Goal: Information Seeking & Learning: Check status

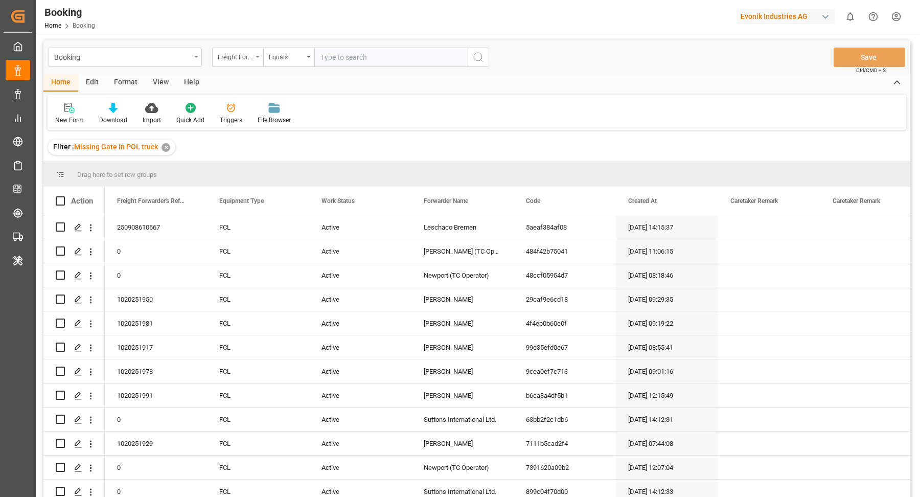
click at [167, 145] on div "✕" at bounding box center [165, 147] width 9 height 9
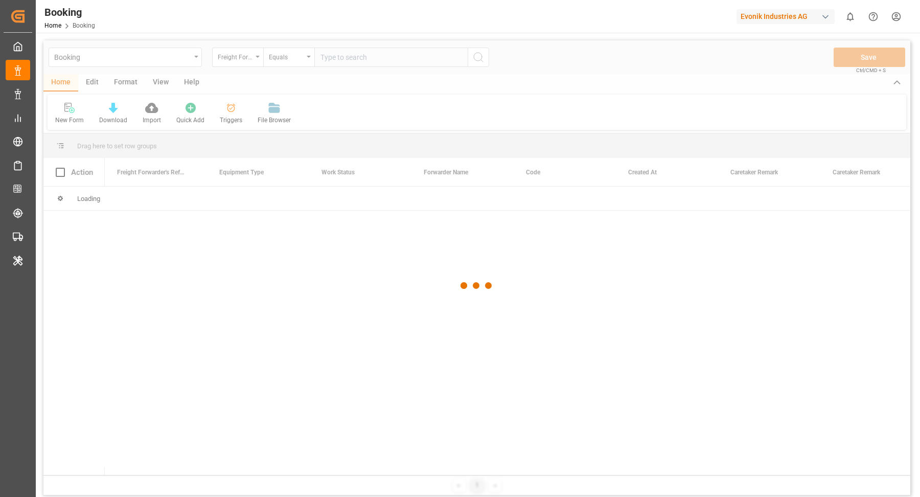
click at [128, 84] on div at bounding box center [476, 285] width 867 height 491
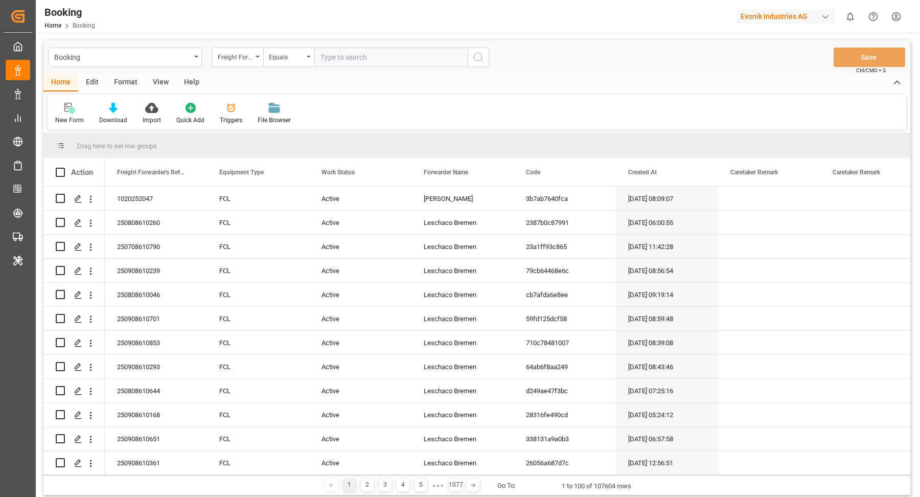
click at [132, 81] on div "Format" at bounding box center [125, 82] width 39 height 17
click at [71, 112] on icon at bounding box center [69, 108] width 9 height 10
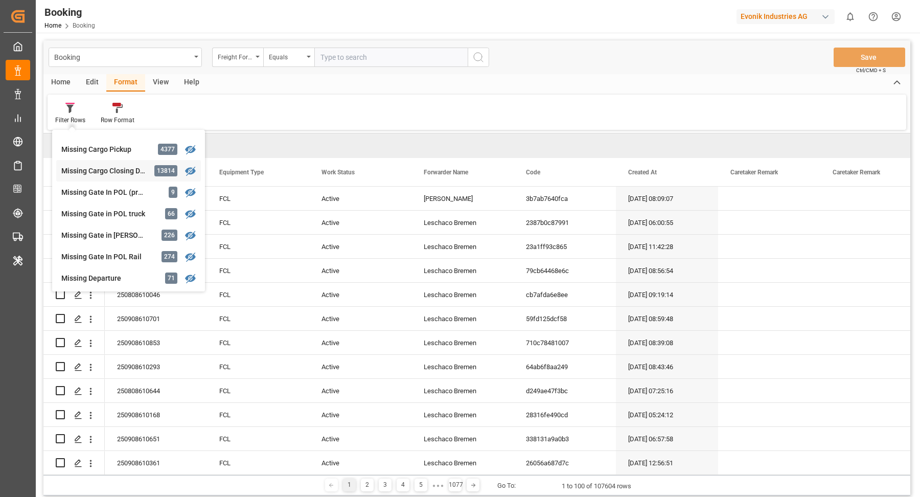
scroll to position [95, 0]
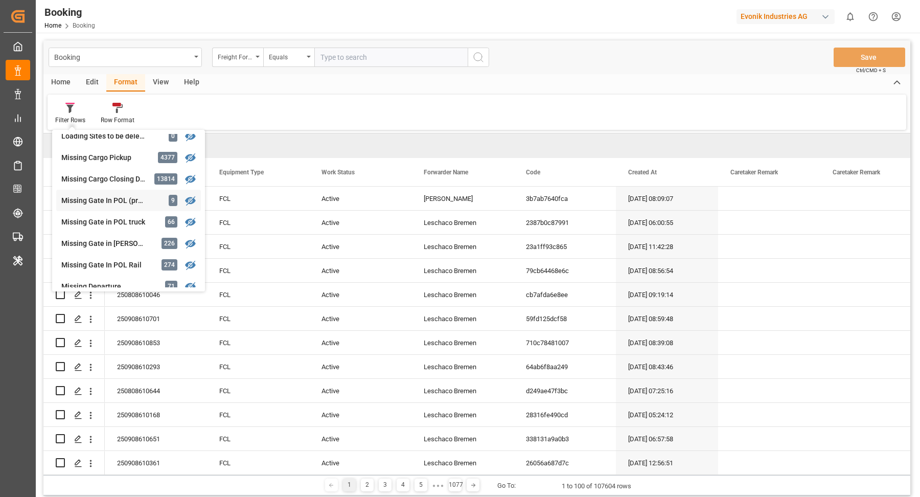
click at [102, 206] on div "Missing Gate In POL (precarriage: null) 9" at bounding box center [128, 200] width 145 height 21
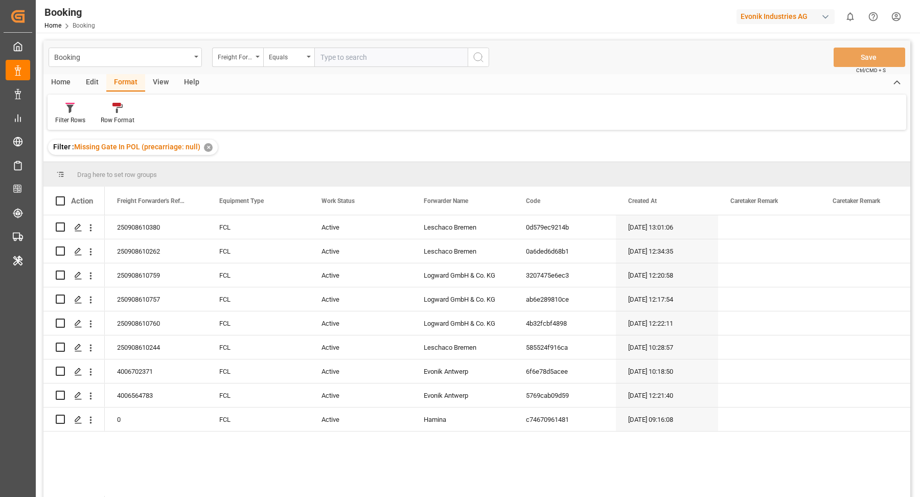
drag, startPoint x: 153, startPoint y: 85, endPoint x: 101, endPoint y: 98, distance: 53.8
click at [153, 85] on div "View" at bounding box center [160, 82] width 31 height 17
click at [68, 107] on icon at bounding box center [65, 108] width 10 height 10
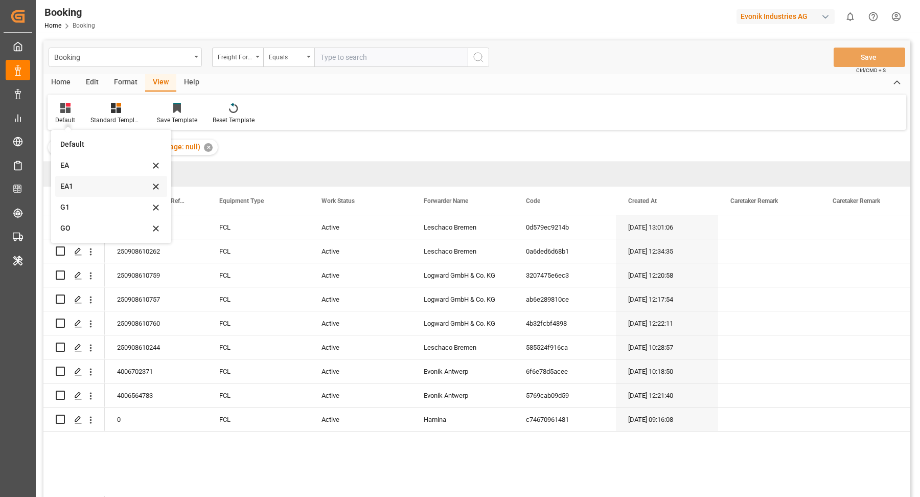
click at [82, 190] on div "EA1" at bounding box center [104, 186] width 89 height 11
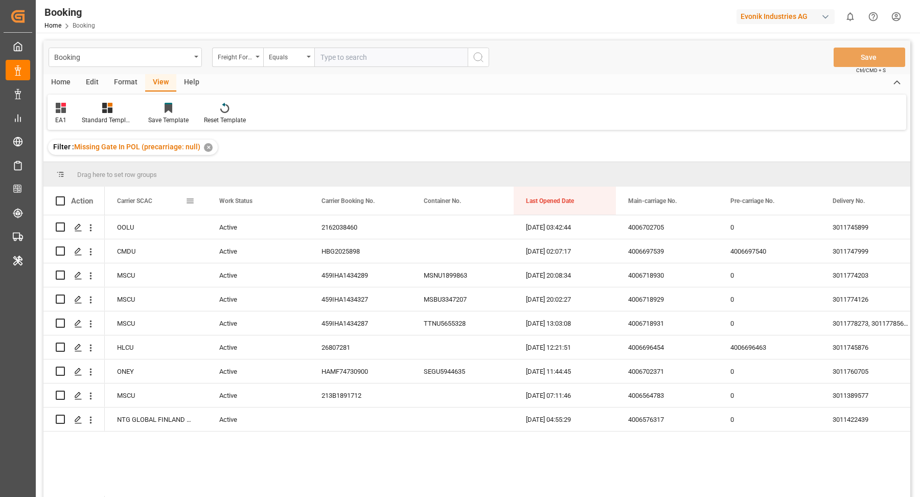
drag, startPoint x: 146, startPoint y: 200, endPoint x: 154, endPoint y: 178, distance: 23.4
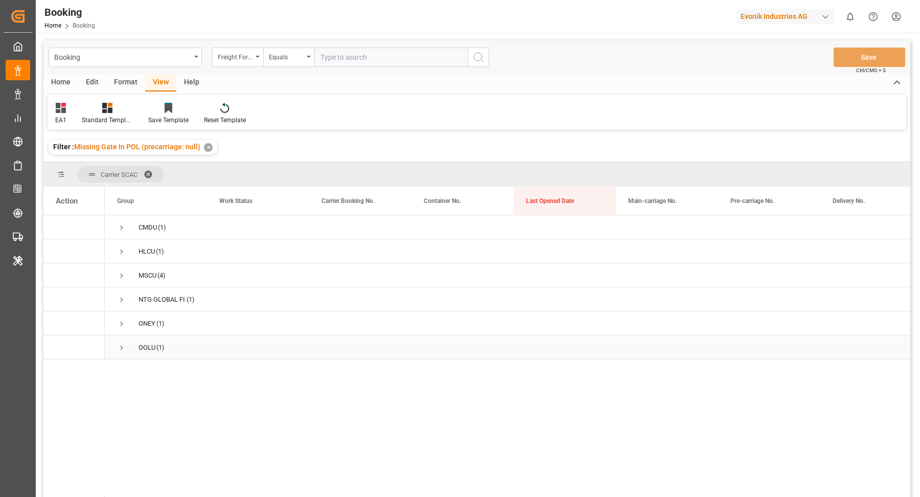
click at [114, 343] on div "OOLU (1)" at bounding box center [156, 347] width 102 height 24
click at [123, 347] on span "Press SPACE to select this row." at bounding box center [121, 347] width 9 height 9
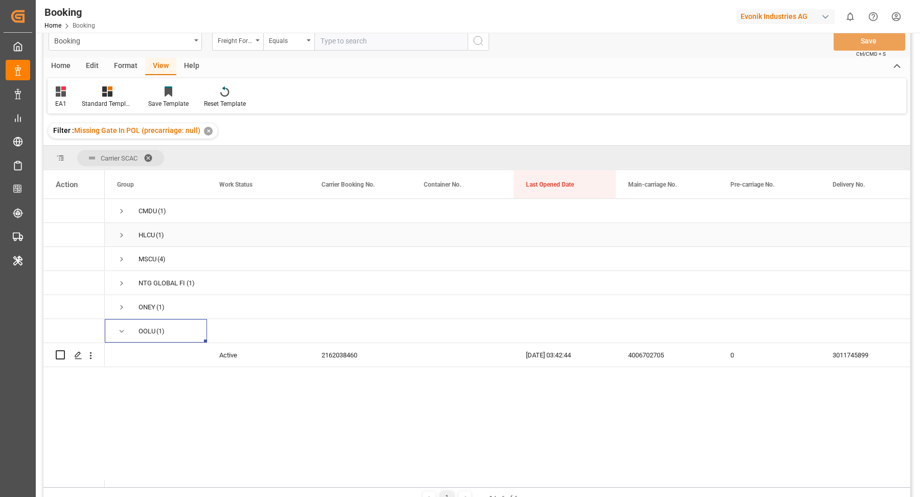
scroll to position [39, 0]
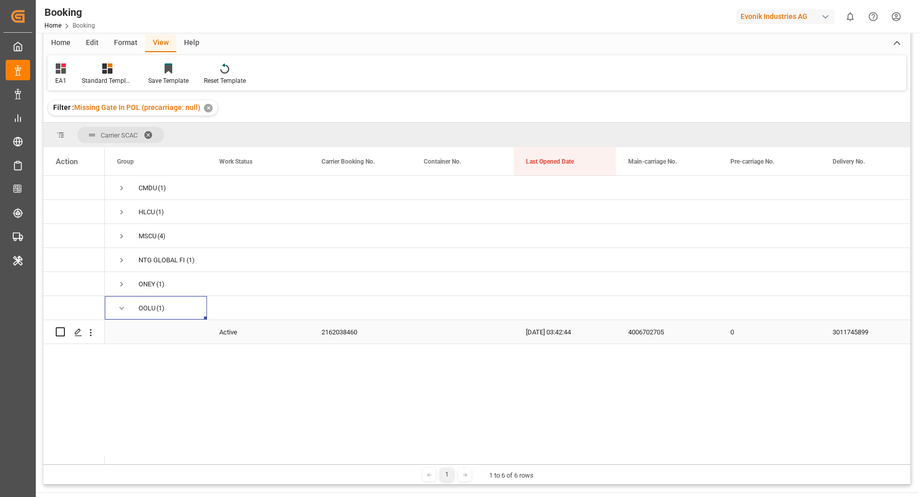
click at [324, 321] on div "2162038460" at bounding box center [360, 332] width 102 height 24
click at [93, 336] on icon "open menu" at bounding box center [90, 332] width 11 height 11
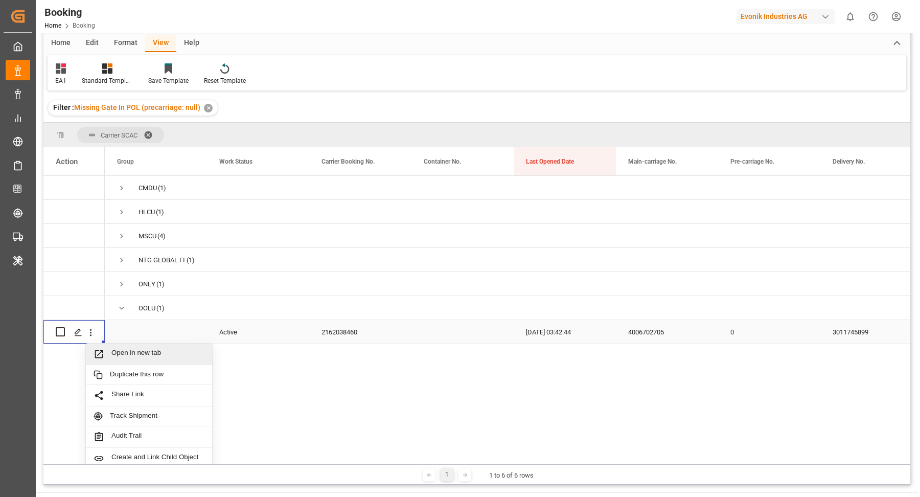
click at [142, 354] on span "Open in new tab" at bounding box center [157, 353] width 93 height 11
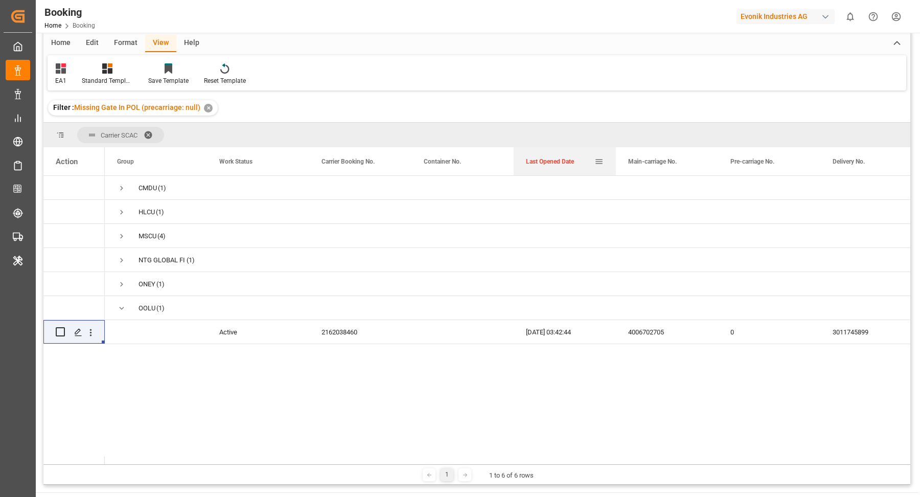
drag, startPoint x: 553, startPoint y: 161, endPoint x: 554, endPoint y: 151, distance: 10.8
click at [554, 151] on div "Last Opened Date" at bounding box center [560, 161] width 68 height 28
drag, startPoint x: 552, startPoint y: 154, endPoint x: 558, endPoint y: 136, distance: 18.7
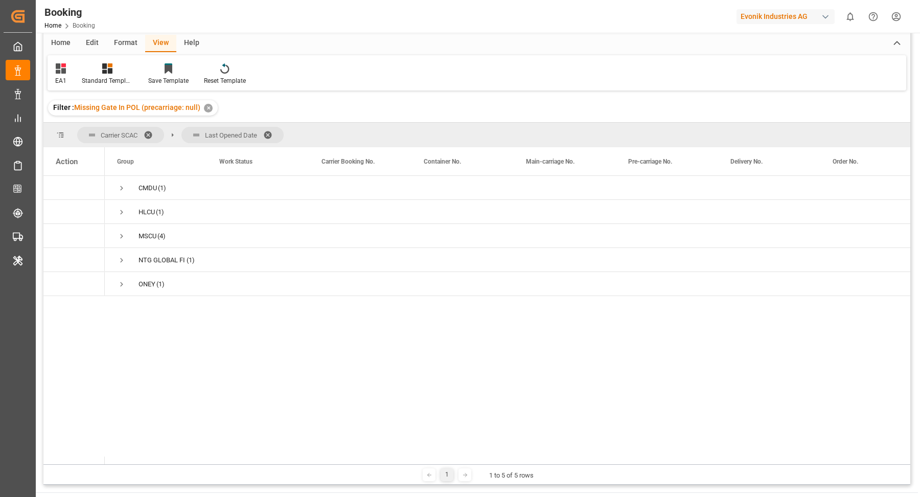
click at [273, 132] on span at bounding box center [271, 134] width 16 height 9
click at [120, 282] on span "Press SPACE to select this row." at bounding box center [121, 283] width 9 height 9
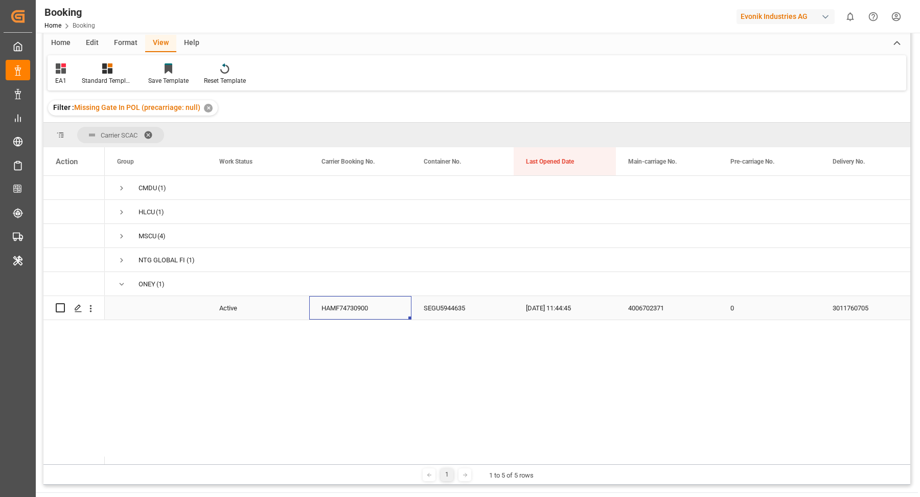
click at [372, 310] on div "HAMF74730900" at bounding box center [360, 308] width 102 height 24
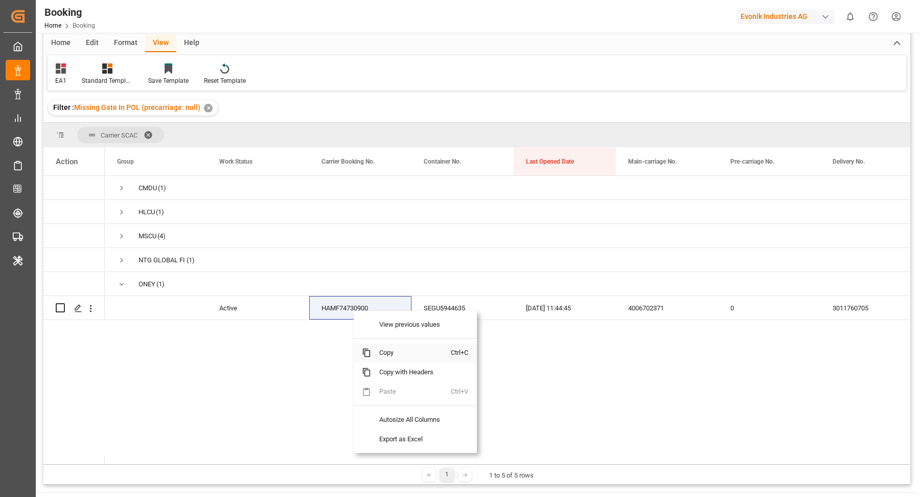
click at [415, 349] on span "Copy" at bounding box center [411, 352] width 80 height 19
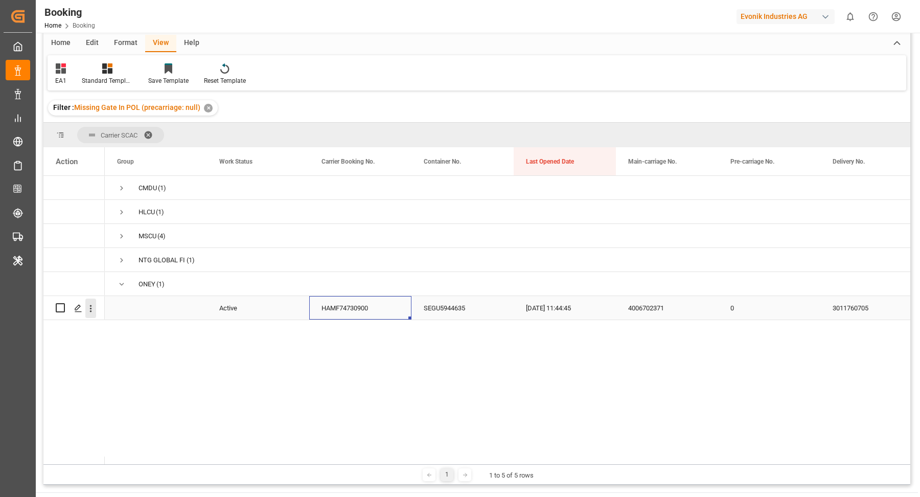
click at [90, 307] on icon "open menu" at bounding box center [91, 308] width 2 height 7
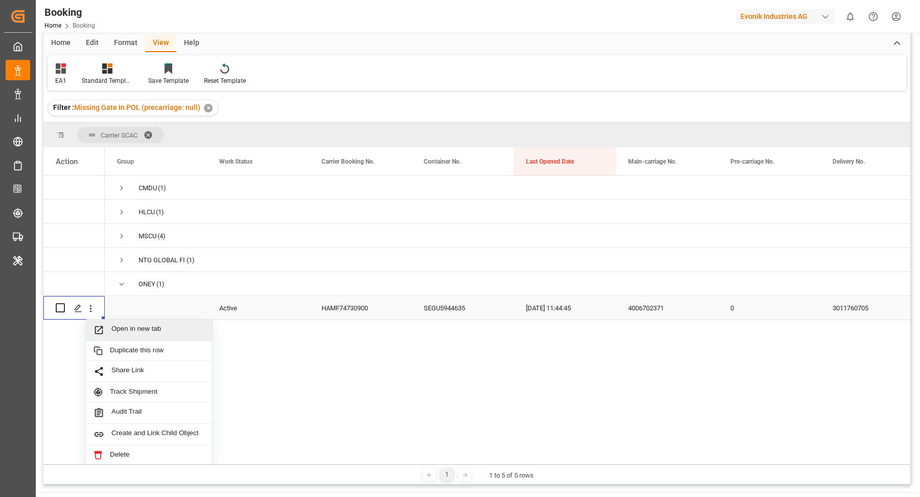
drag, startPoint x: 166, startPoint y: 334, endPoint x: 158, endPoint y: 323, distance: 13.5
click at [166, 333] on span "Open in new tab" at bounding box center [157, 329] width 93 height 11
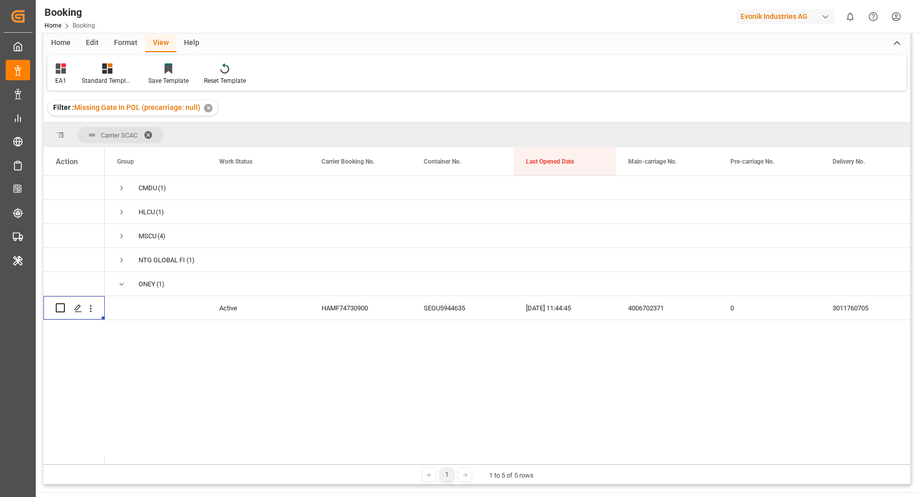
scroll to position [1, 0]
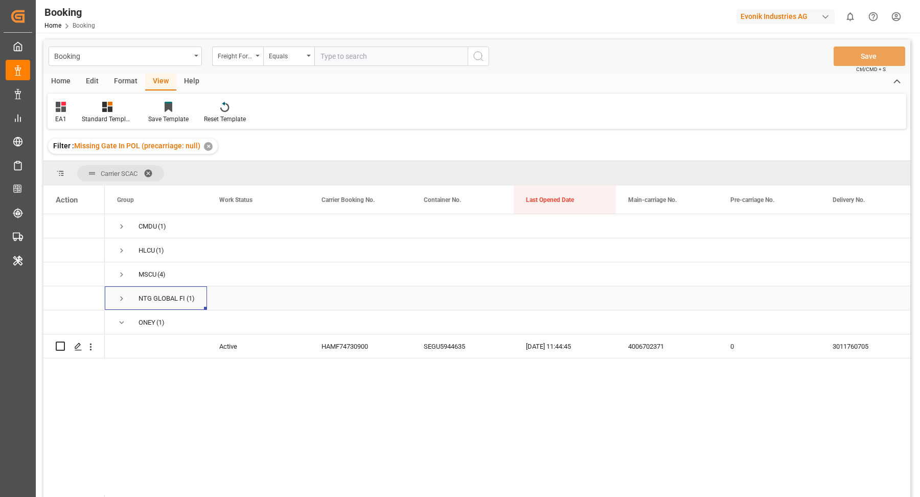
click at [122, 290] on span "Press SPACE to select this row." at bounding box center [121, 299] width 9 height 24
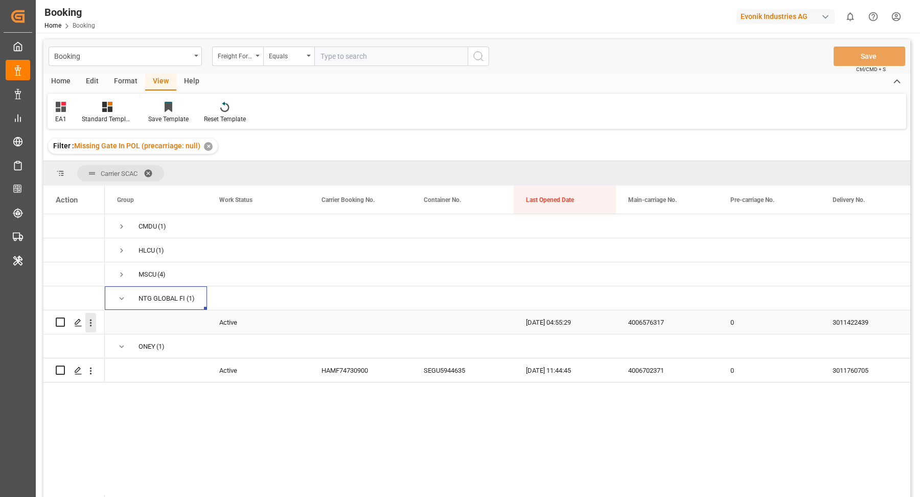
click at [91, 320] on icon "open menu" at bounding box center [91, 322] width 2 height 7
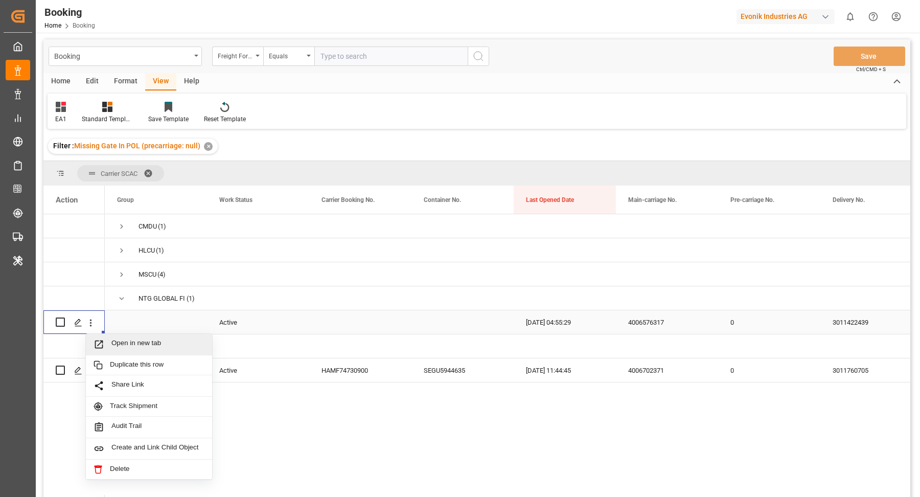
click at [154, 339] on span "Open in new tab" at bounding box center [157, 344] width 93 height 11
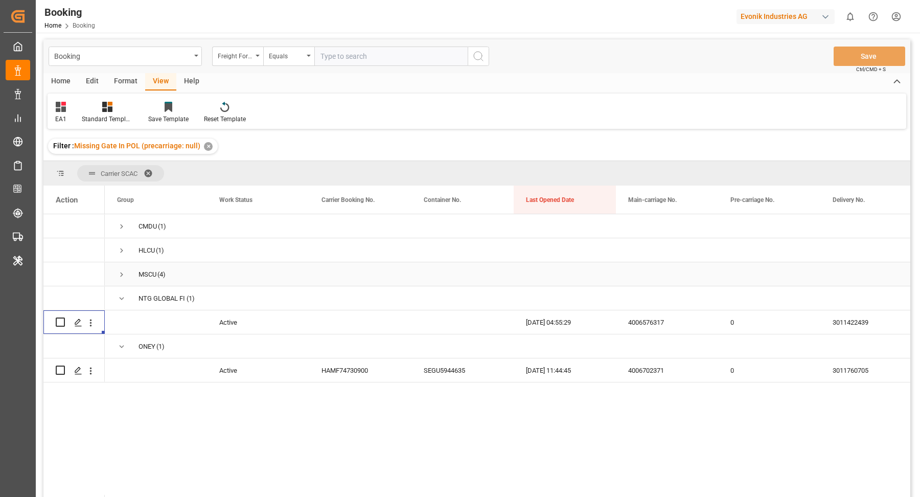
click at [119, 275] on span "Press SPACE to select this row." at bounding box center [121, 274] width 9 height 9
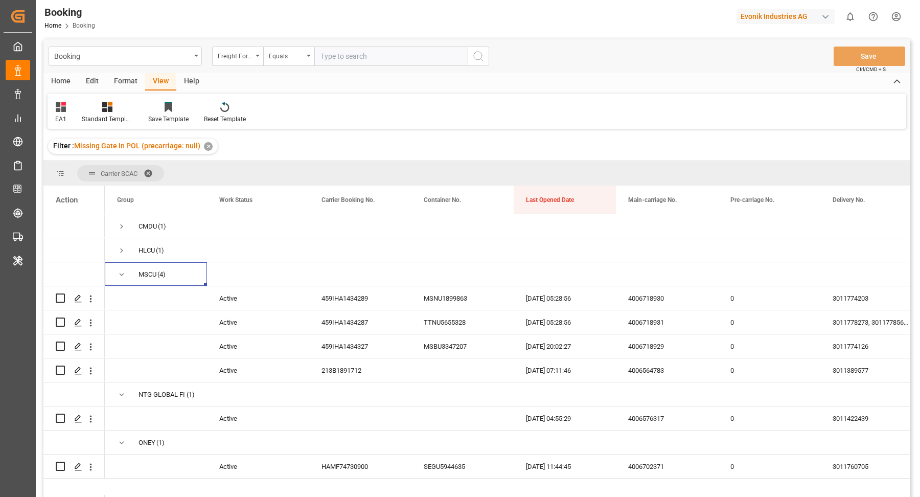
scroll to position [138, 0]
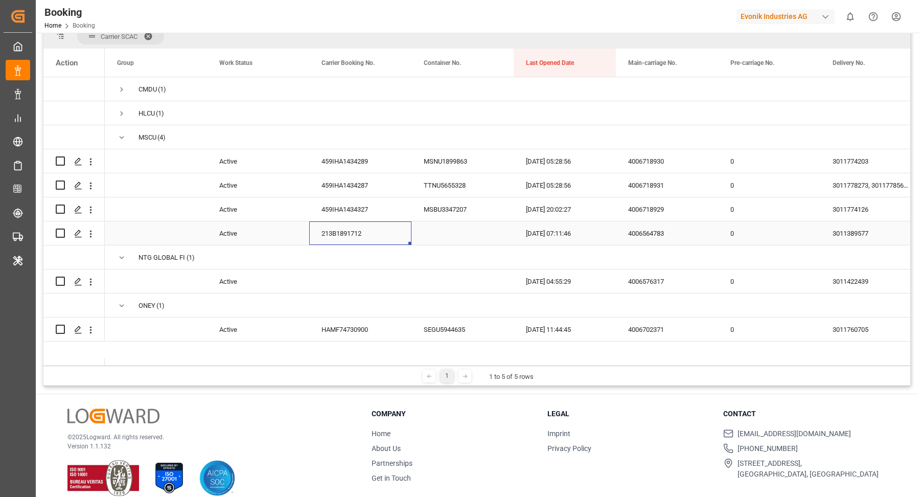
click at [346, 230] on div "213B1891712" at bounding box center [360, 233] width 102 height 24
click at [89, 232] on icon "open menu" at bounding box center [90, 233] width 11 height 11
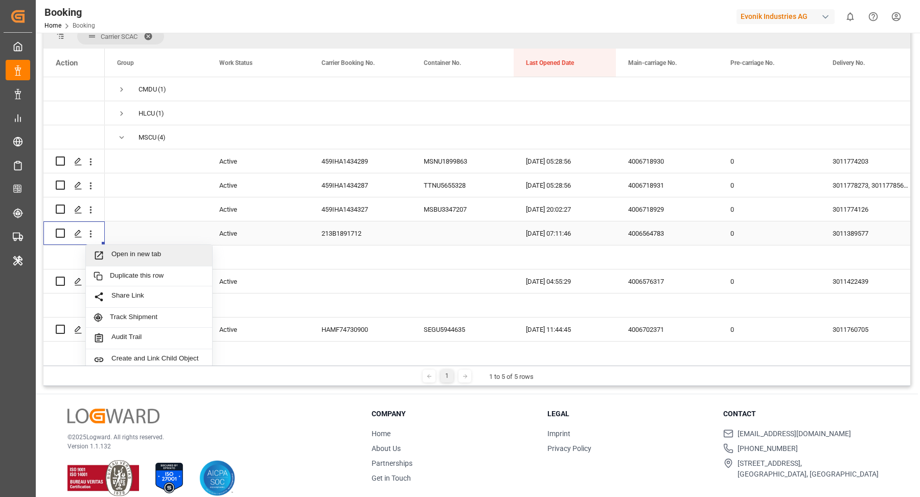
click at [151, 253] on span "Open in new tab" at bounding box center [157, 255] width 93 height 11
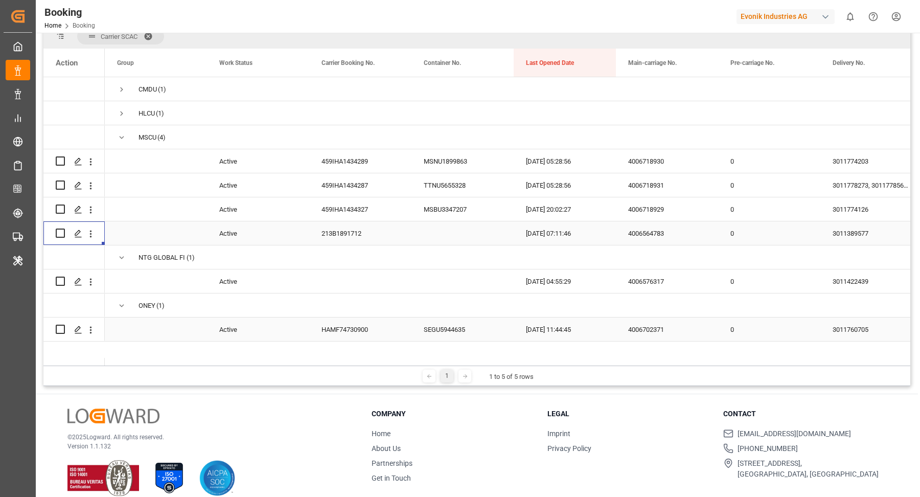
scroll to position [105, 0]
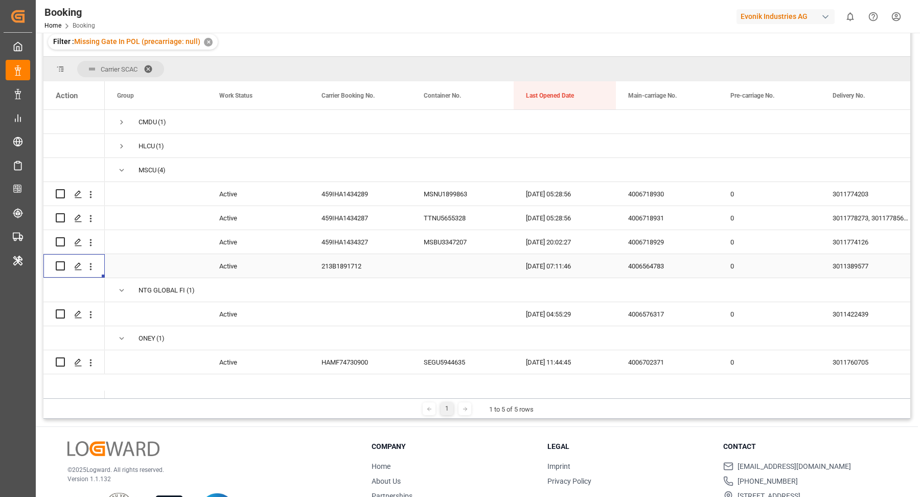
click at [336, 259] on div "213B1891712" at bounding box center [360, 266] width 102 height 24
click at [330, 238] on div "459IHA1434327" at bounding box center [360, 242] width 102 height 24
click at [90, 244] on icon "open menu" at bounding box center [90, 242] width 11 height 11
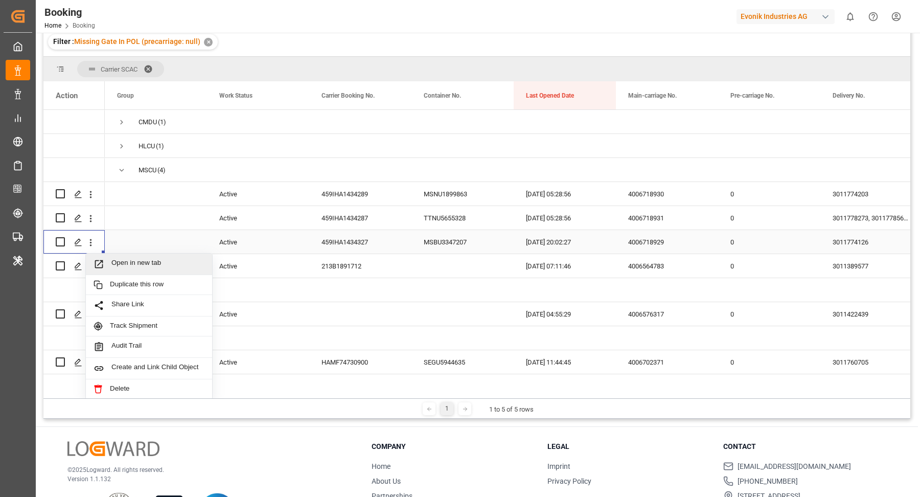
click at [133, 259] on span "Open in new tab" at bounding box center [157, 264] width 93 height 11
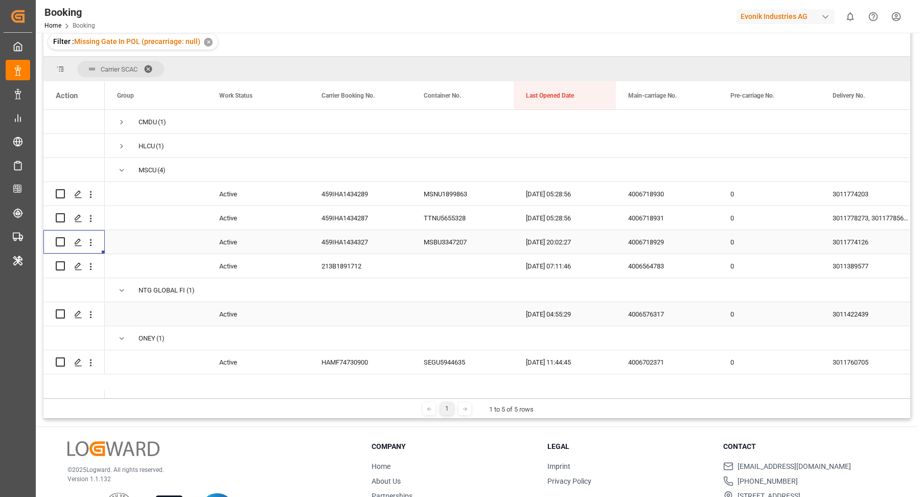
scroll to position [89, 0]
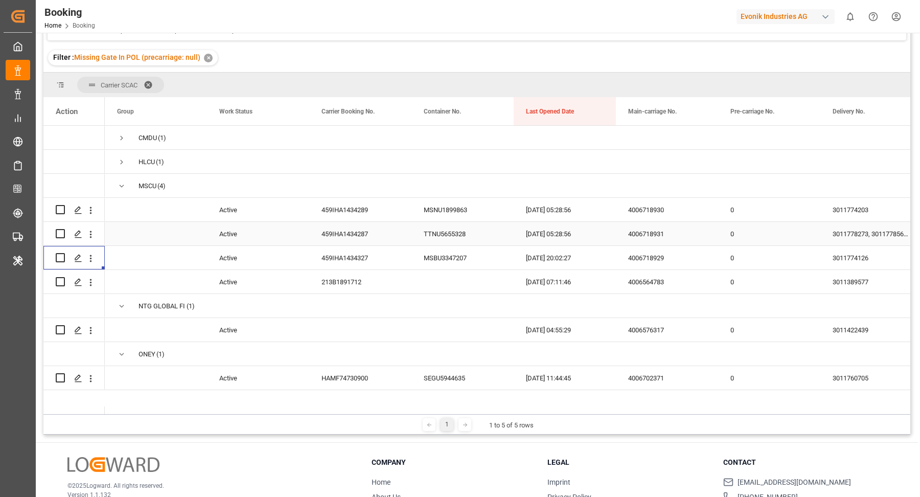
drag, startPoint x: 369, startPoint y: 226, endPoint x: 378, endPoint y: 226, distance: 8.7
click at [368, 226] on div "459IHA1434287" at bounding box center [360, 234] width 102 height 24
click at [96, 235] on div "Press SPACE to select this row." at bounding box center [91, 233] width 26 height 19
click at [90, 236] on icon "open menu" at bounding box center [90, 234] width 11 height 11
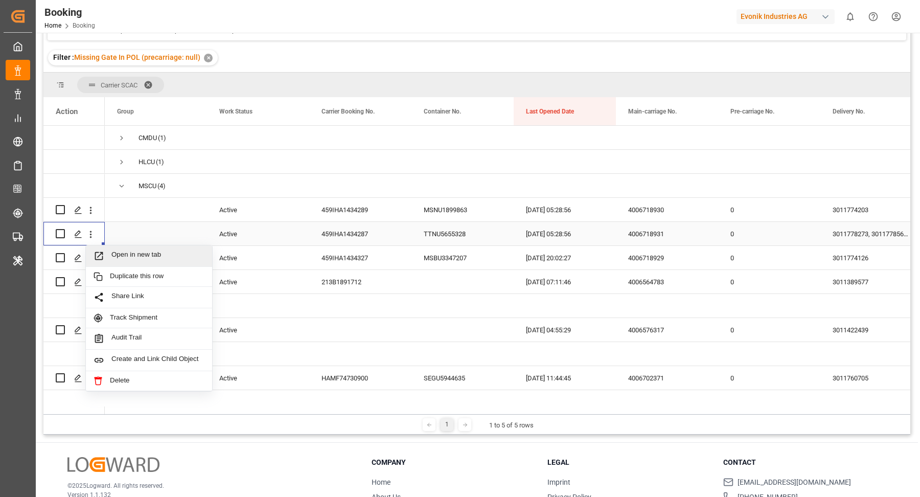
click at [131, 251] on span "Open in new tab" at bounding box center [157, 255] width 93 height 11
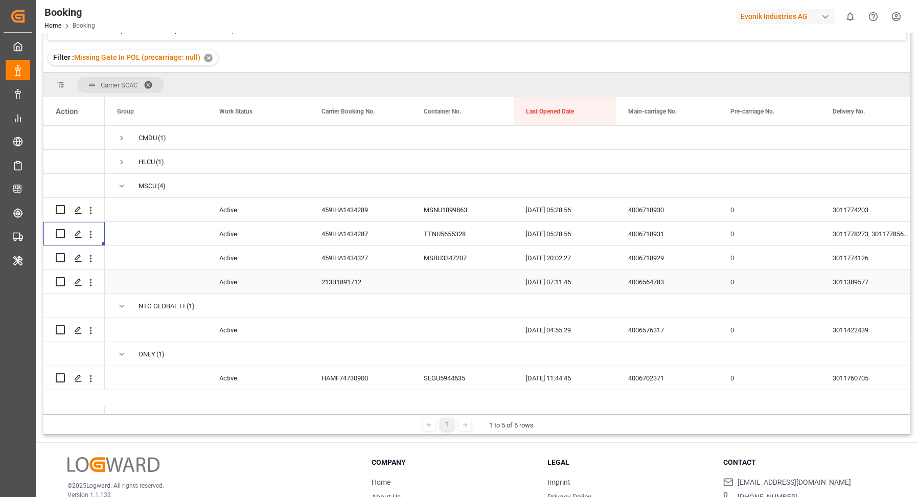
scroll to position [73, 0]
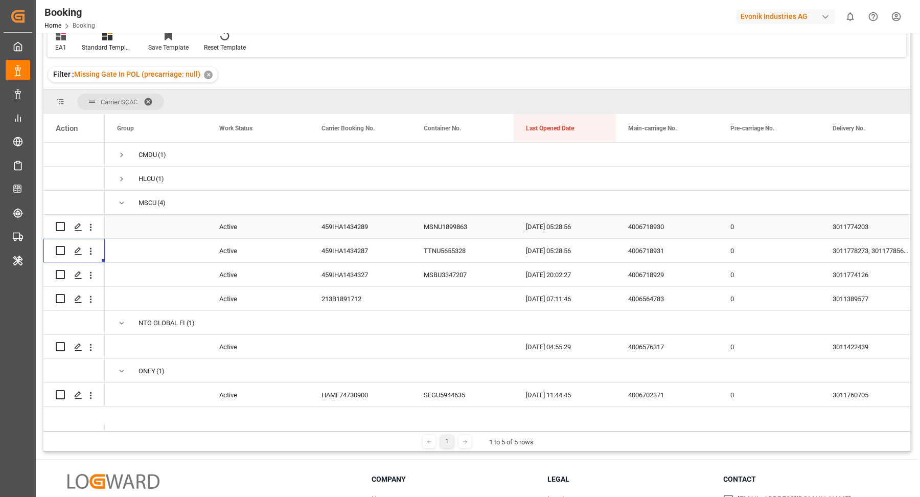
click at [340, 235] on div "459IHA1434289" at bounding box center [360, 227] width 102 height 24
click at [90, 231] on icon "open menu" at bounding box center [90, 227] width 11 height 11
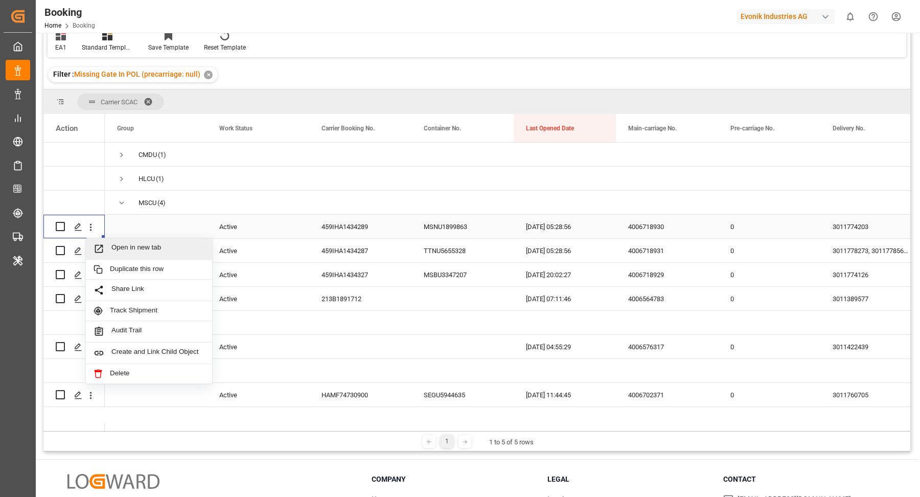
click at [150, 246] on span "Open in new tab" at bounding box center [157, 248] width 93 height 11
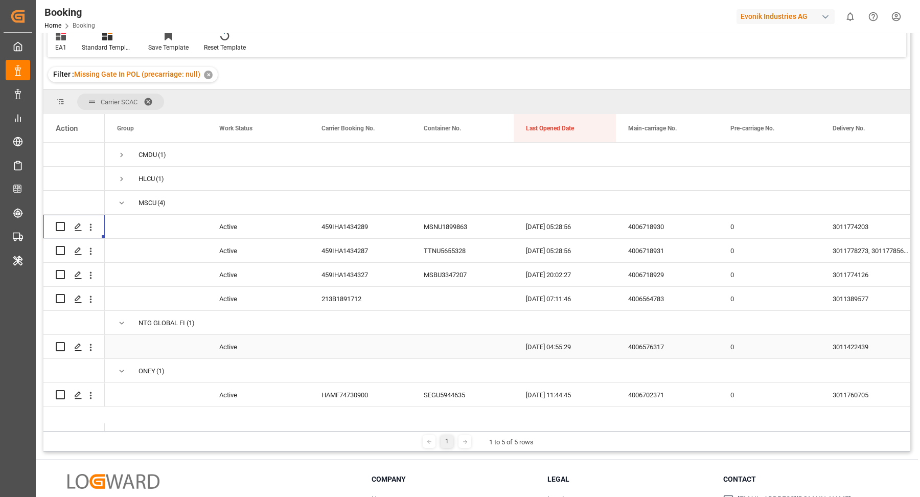
click at [124, 207] on span "Press SPACE to select this row." at bounding box center [121, 202] width 9 height 9
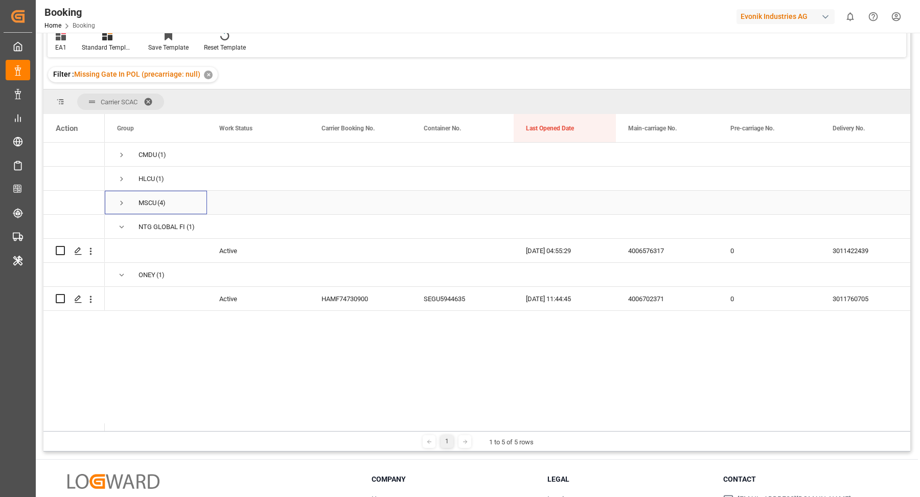
scroll to position [43, 0]
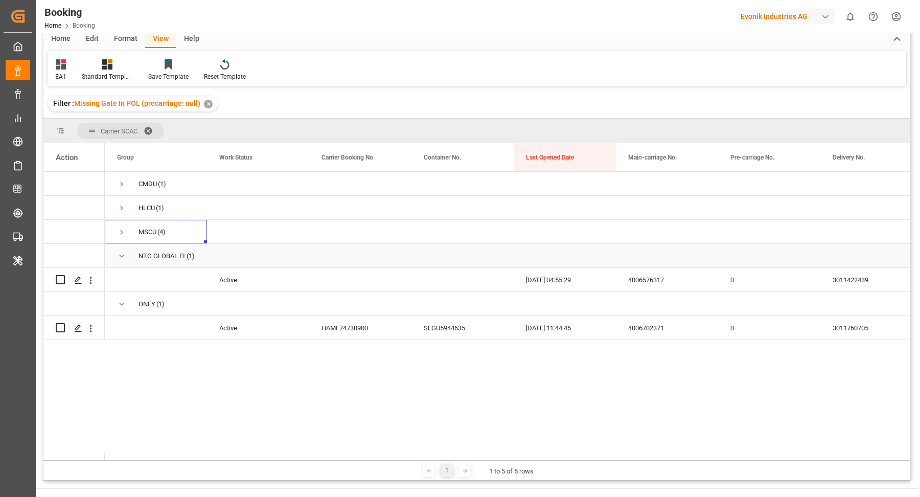
click at [121, 255] on span "Press SPACE to select this row." at bounding box center [121, 255] width 9 height 9
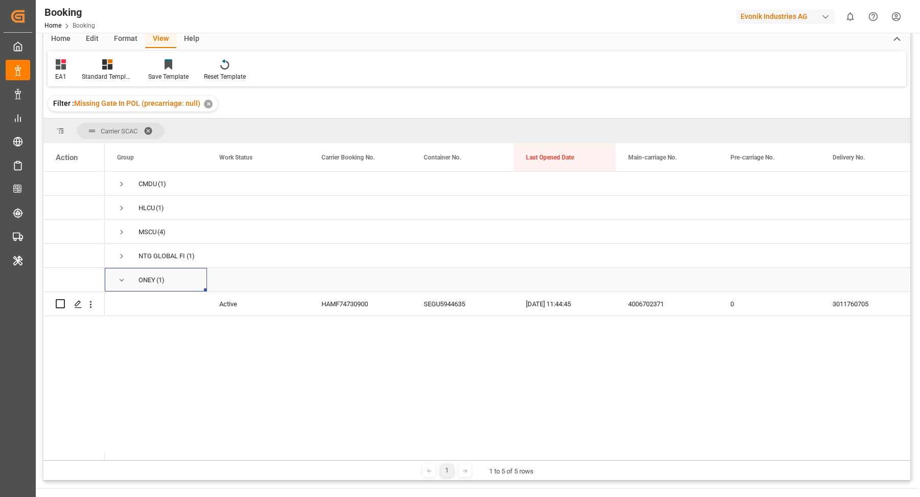
click at [125, 281] on span "Press SPACE to select this row." at bounding box center [121, 279] width 9 height 9
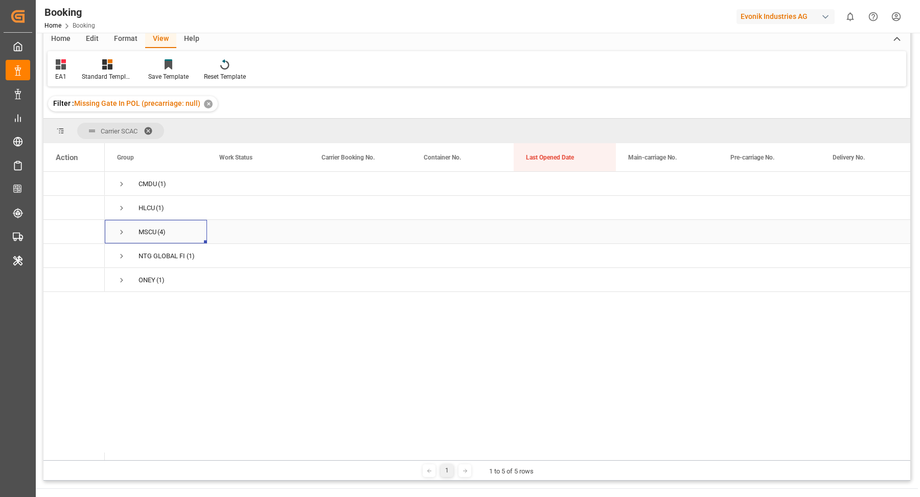
click at [119, 228] on span "Press SPACE to select this row." at bounding box center [121, 231] width 9 height 9
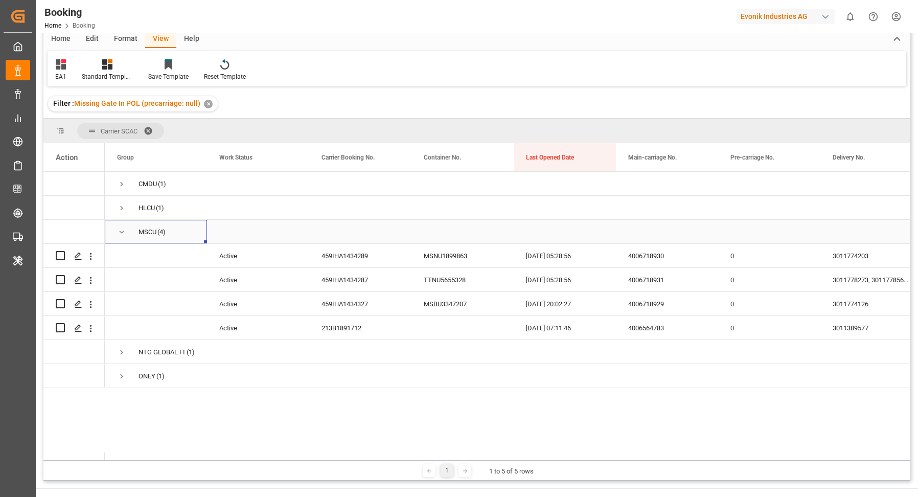
click at [125, 231] on span "Press SPACE to select this row." at bounding box center [121, 231] width 9 height 9
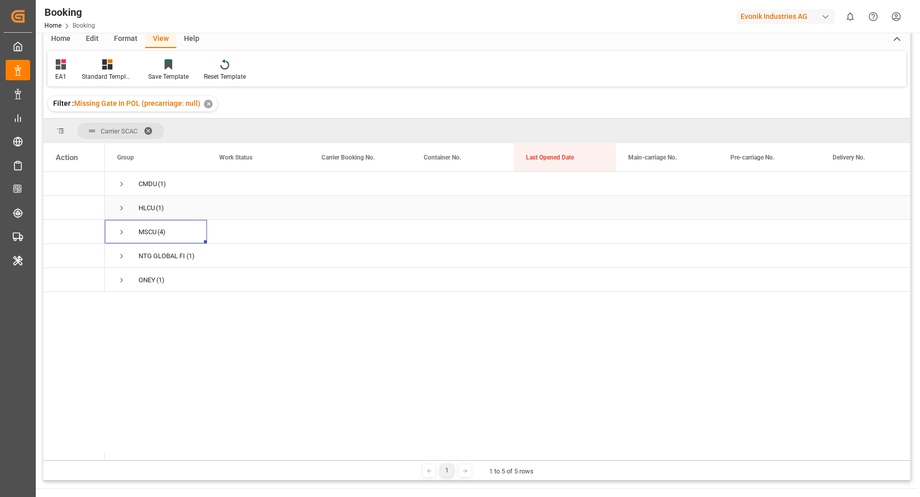
click at [122, 211] on span "Press SPACE to select this row." at bounding box center [121, 207] width 9 height 9
click at [359, 236] on div "26807281" at bounding box center [360, 232] width 102 height 24
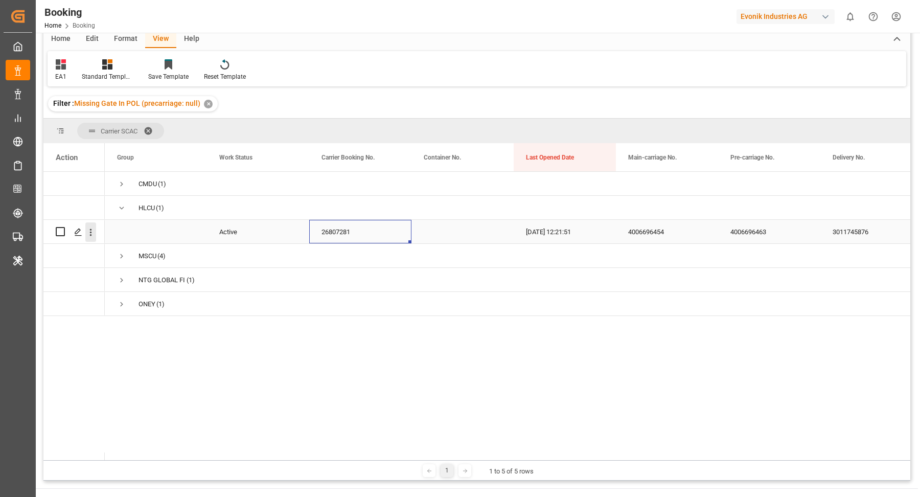
click at [89, 230] on icon "open menu" at bounding box center [90, 232] width 11 height 11
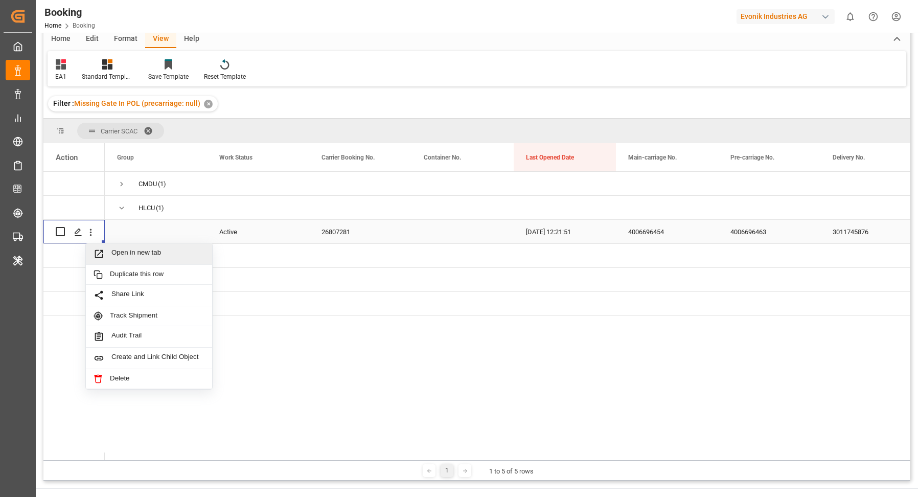
click at [162, 254] on span "Open in new tab" at bounding box center [157, 253] width 93 height 11
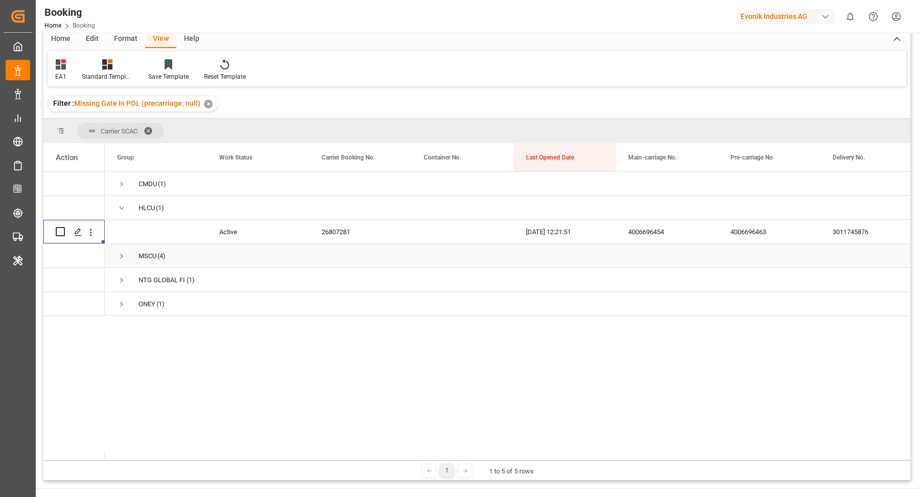
scroll to position [0, 0]
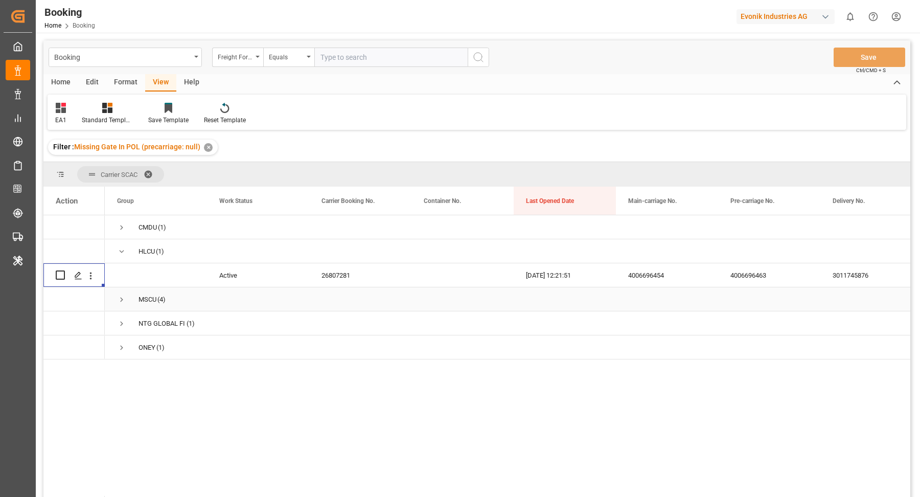
click at [110, 226] on div "CMDU (1)" at bounding box center [156, 227] width 102 height 24
click at [123, 229] on span "Press SPACE to select this row." at bounding box center [121, 227] width 9 height 9
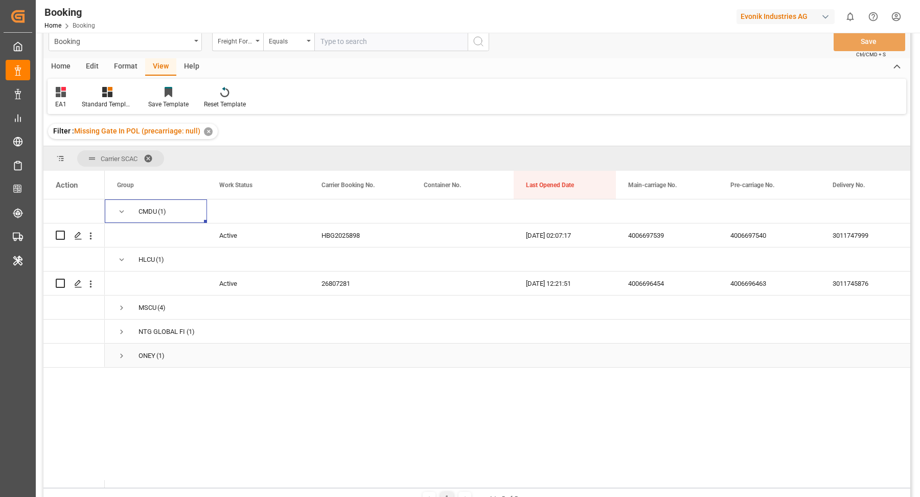
scroll to position [29, 0]
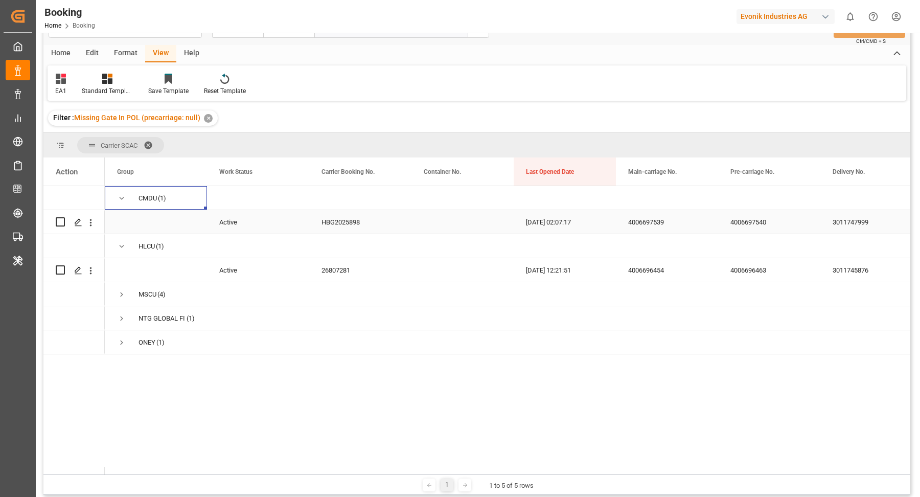
click at [331, 222] on div "HBG2025898" at bounding box center [360, 222] width 102 height 24
click at [91, 226] on icon "open menu" at bounding box center [90, 222] width 11 height 11
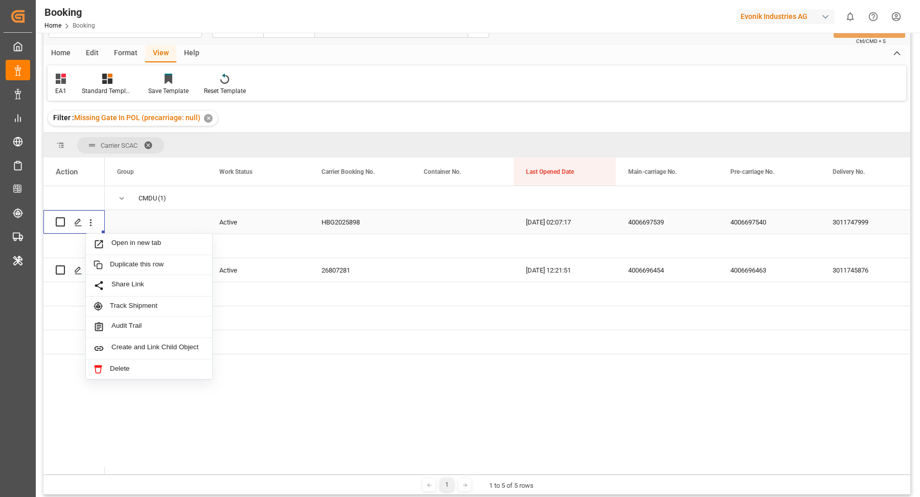
click at [144, 243] on span "Open in new tab" at bounding box center [157, 244] width 93 height 11
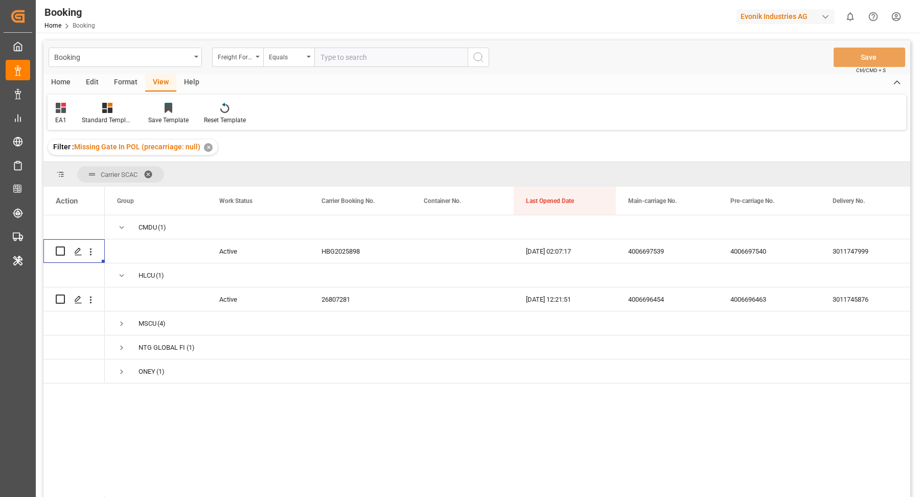
click at [121, 78] on div "Format" at bounding box center [125, 82] width 39 height 17
click at [61, 105] on div at bounding box center [70, 107] width 30 height 11
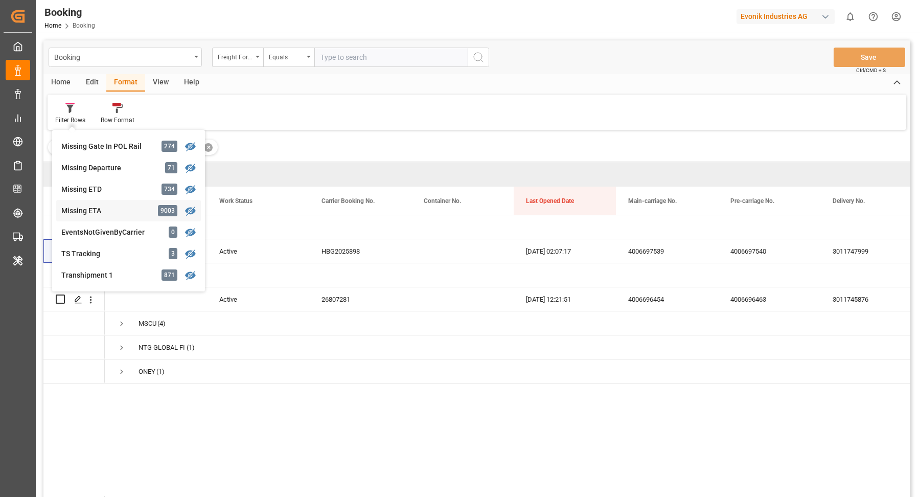
scroll to position [65, 0]
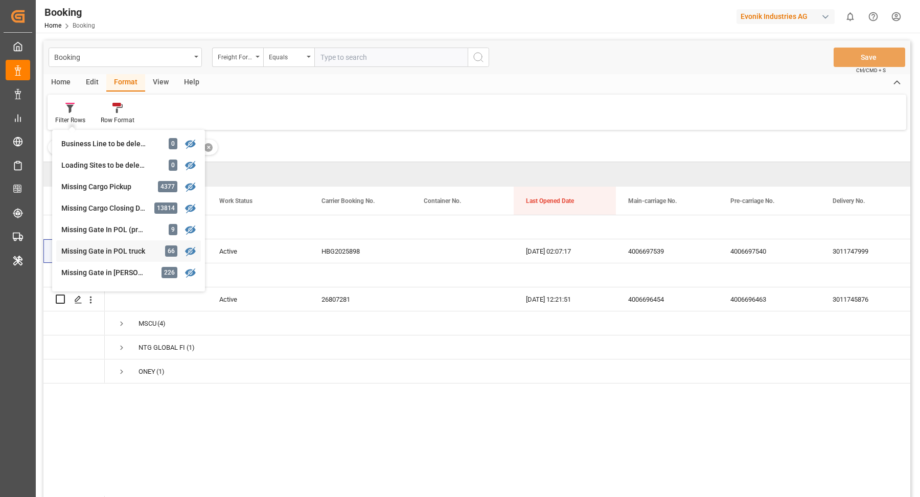
click at [128, 249] on div "Booking Freight Forwarder's Reference No. Equals Save Ctrl/CMD + S Home Edit Fo…" at bounding box center [476, 281] width 867 height 483
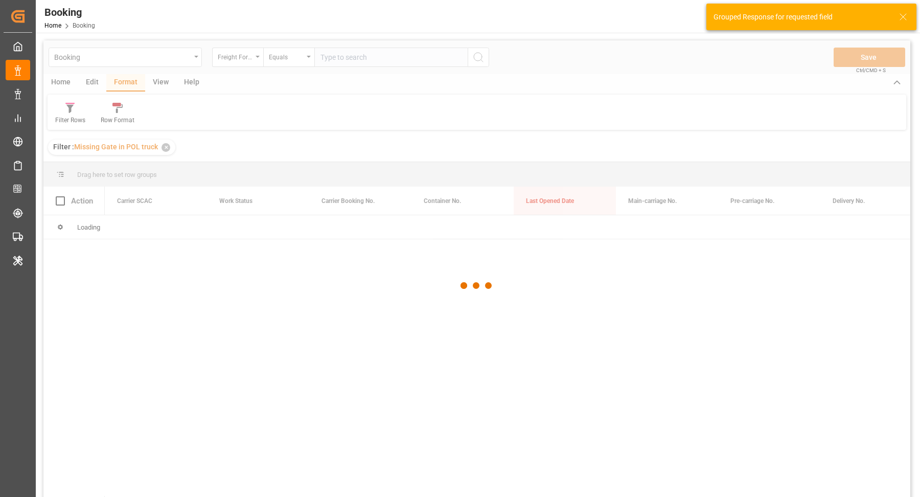
click at [160, 81] on div at bounding box center [476, 285] width 867 height 491
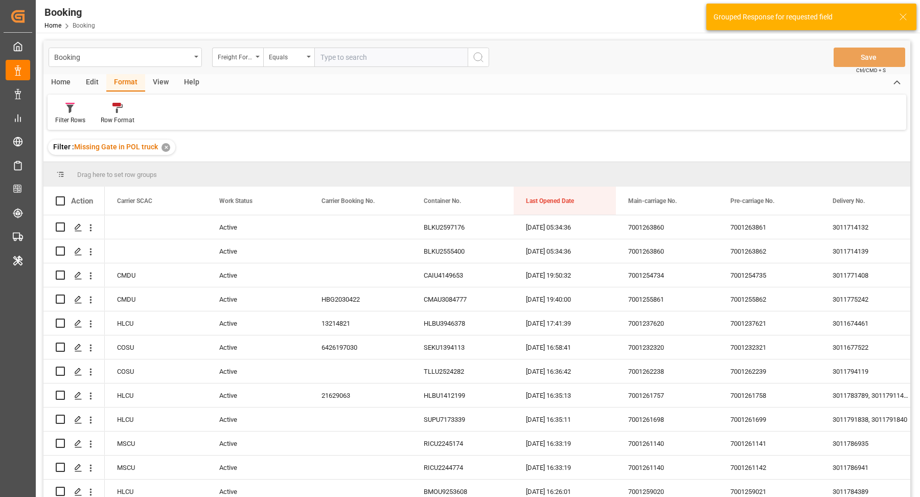
click at [160, 83] on div "View" at bounding box center [160, 82] width 31 height 17
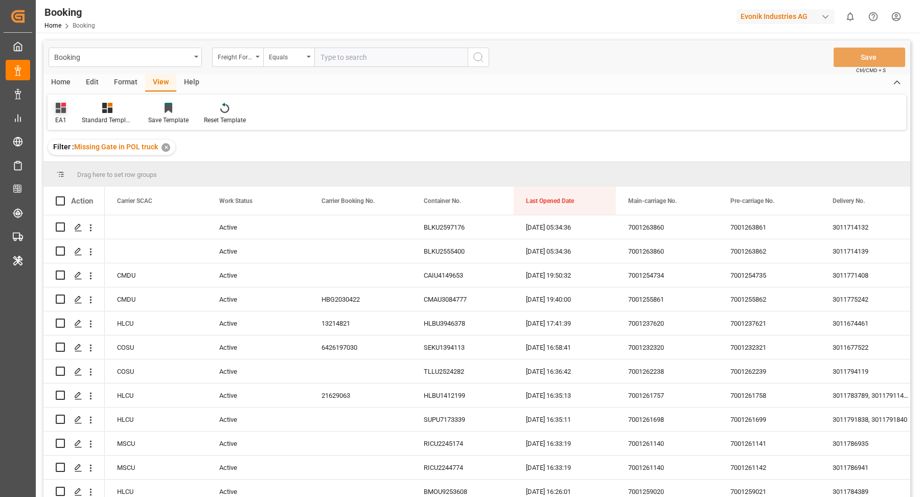
click at [65, 120] on div "EA1" at bounding box center [60, 119] width 11 height 9
click at [82, 184] on div "EA1" at bounding box center [103, 186] width 89 height 11
click at [502, 92] on div "Home Edit Format View Help EA1 Standard Templates Save Template Reset Template" at bounding box center [476, 102] width 867 height 56
drag, startPoint x: 135, startPoint y: 200, endPoint x: 147, endPoint y: 179, distance: 23.6
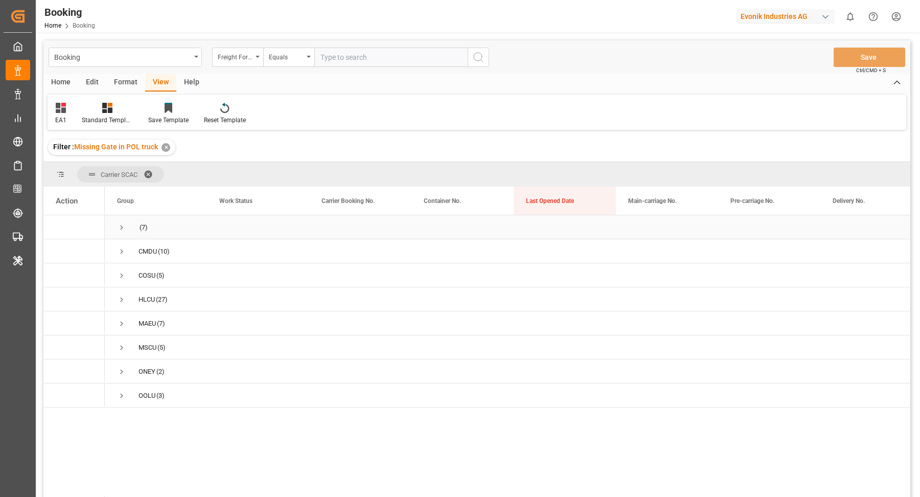
click at [117, 226] on span "Press SPACE to select this row." at bounding box center [121, 227] width 9 height 9
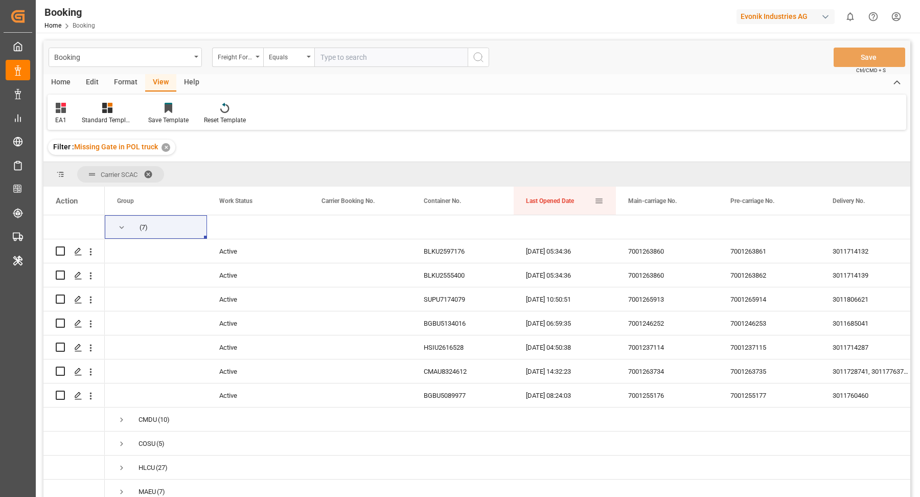
drag, startPoint x: 546, startPoint y: 198, endPoint x: 550, endPoint y: 182, distance: 16.5
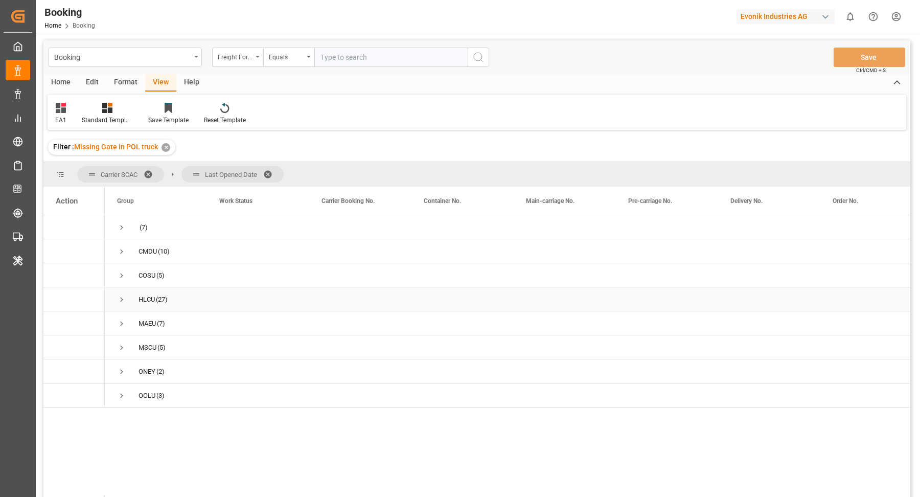
click at [120, 297] on span "Press SPACE to select this row." at bounding box center [121, 299] width 9 height 9
click at [119, 297] on span "Press SPACE to select this row." at bounding box center [121, 299] width 9 height 9
click at [120, 220] on span "Press SPACE to select this row." at bounding box center [121, 228] width 9 height 24
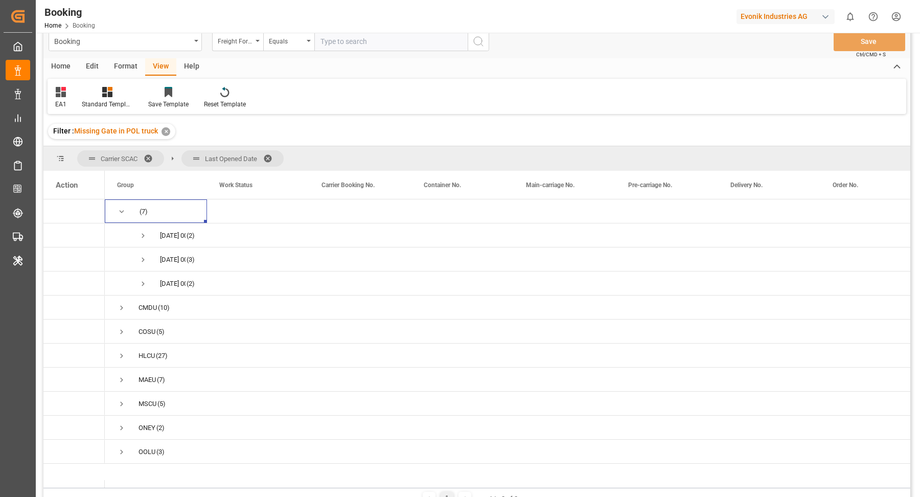
click at [273, 154] on span at bounding box center [271, 158] width 16 height 9
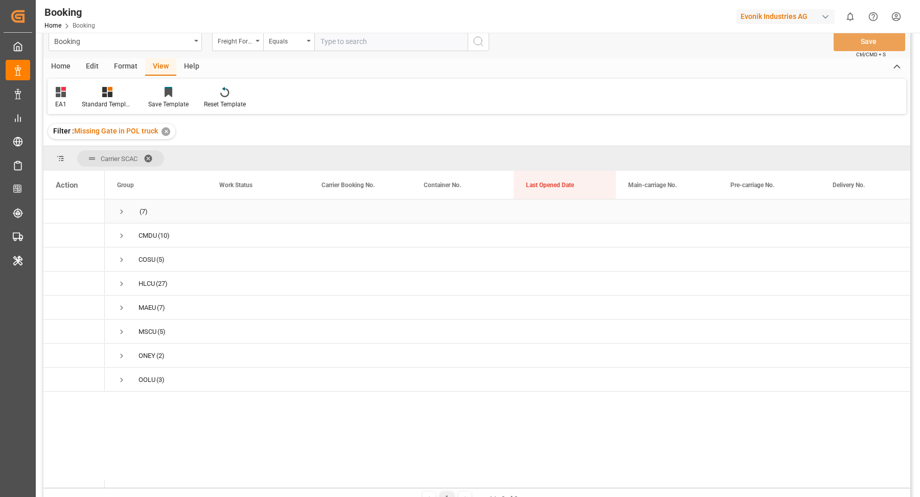
click at [122, 211] on span "Press SPACE to select this row." at bounding box center [121, 211] width 9 height 9
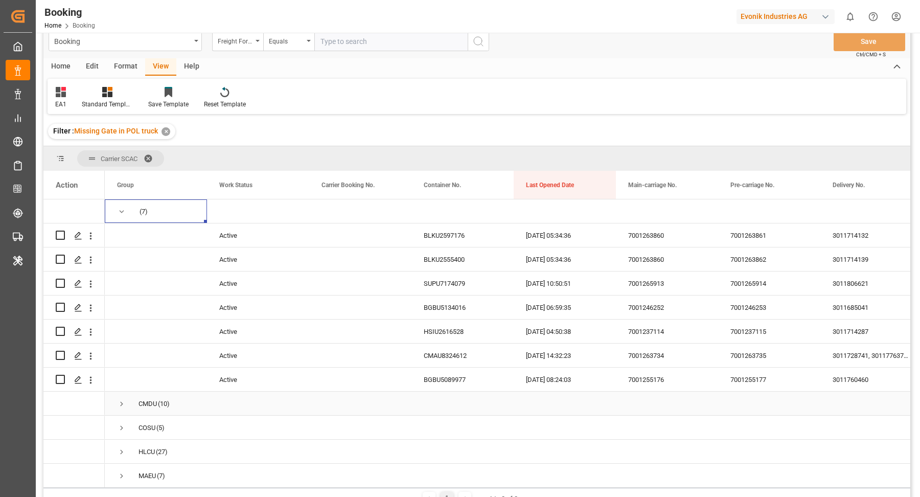
scroll to position [8, 0]
click at [92, 380] on icon "open menu" at bounding box center [90, 380] width 11 height 11
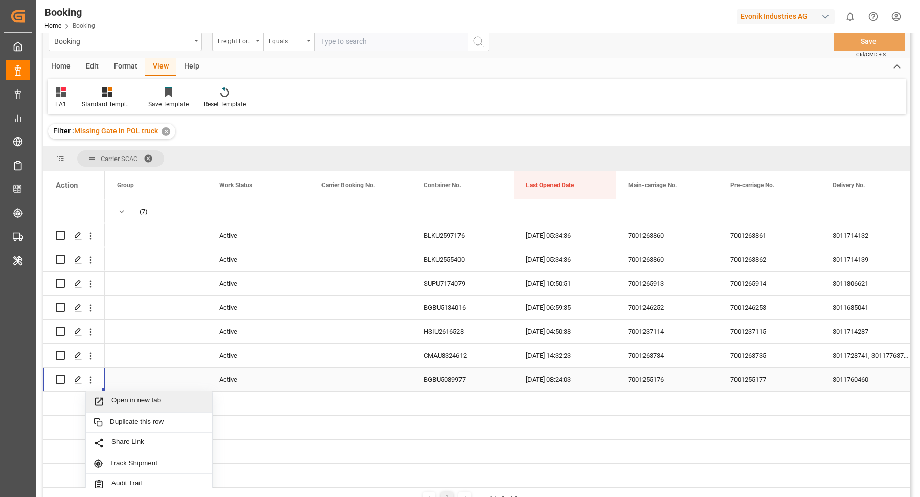
click at [153, 393] on div "Open in new tab" at bounding box center [149, 401] width 126 height 21
click at [431, 376] on div "BGBU5089977" at bounding box center [462, 379] width 102 height 24
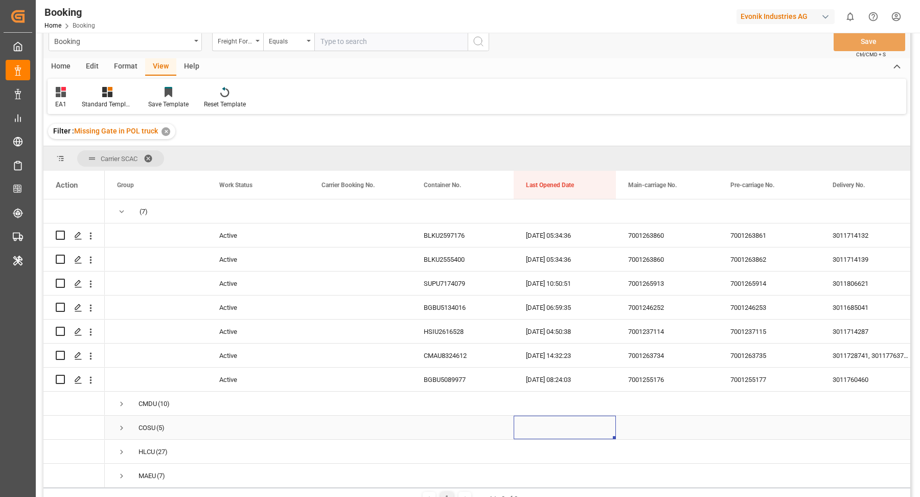
click at [578, 424] on div "Press SPACE to select this row." at bounding box center [565, 427] width 102 height 24
click at [476, 381] on div "BGBU5089977" at bounding box center [462, 379] width 102 height 24
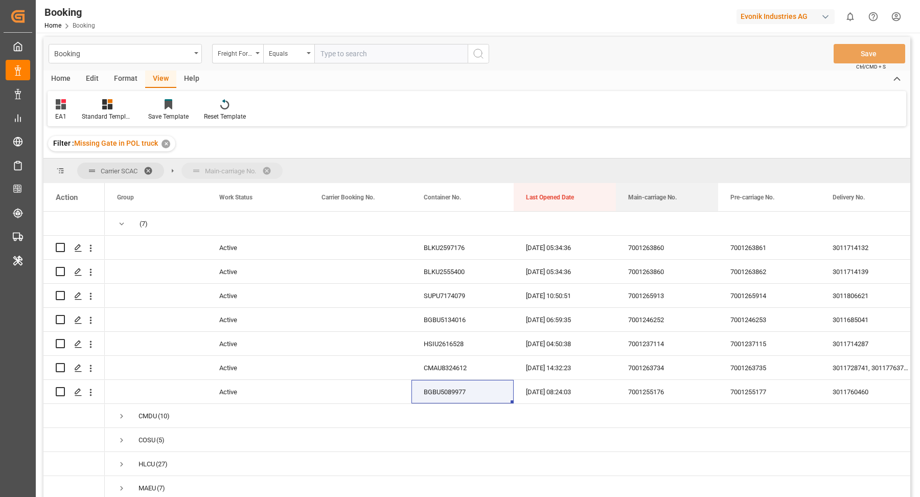
drag, startPoint x: 663, startPoint y: 194, endPoint x: 677, endPoint y: 167, distance: 30.2
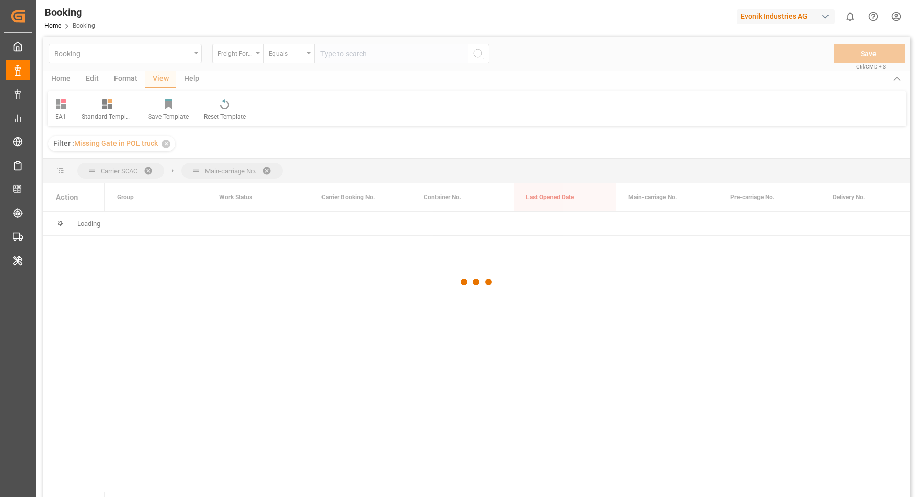
scroll to position [0, 0]
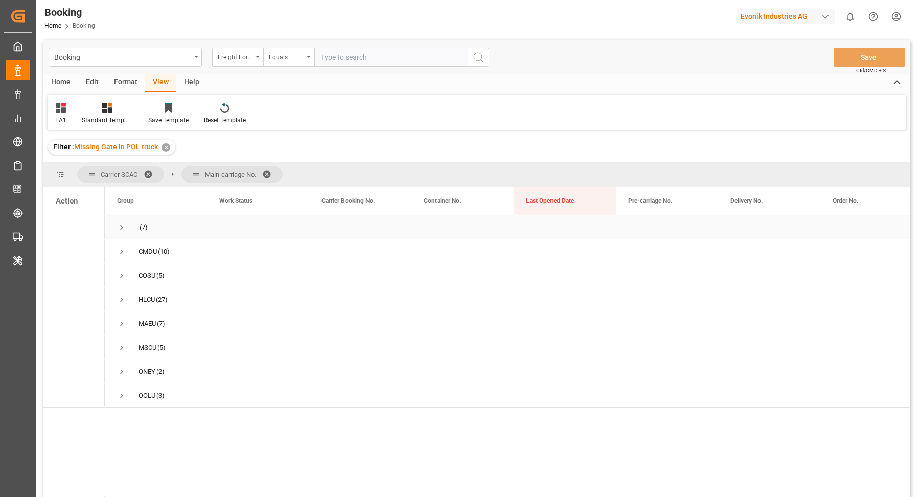
click at [117, 225] on span "Press SPACE to select this row." at bounding box center [121, 227] width 9 height 9
click at [147, 345] on span "7001263860 (2)" at bounding box center [156, 347] width 78 height 22
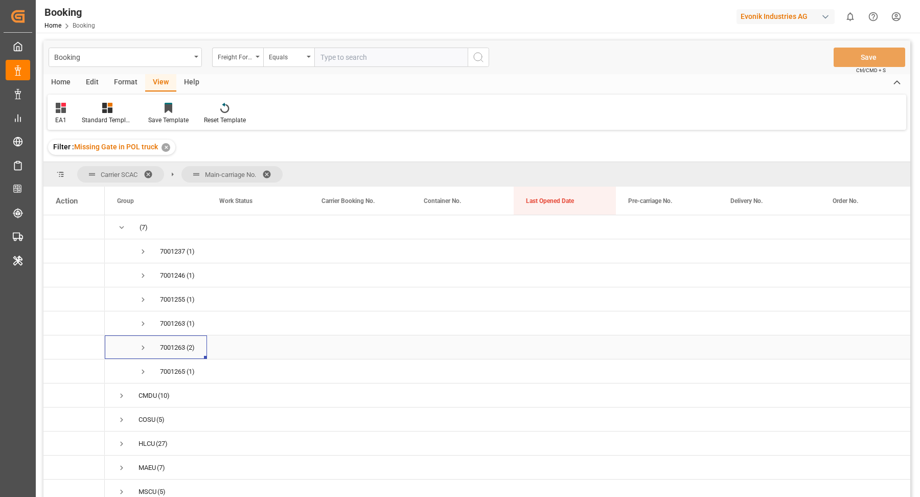
click at [144, 348] on span "Press SPACE to select this row." at bounding box center [142, 347] width 9 height 9
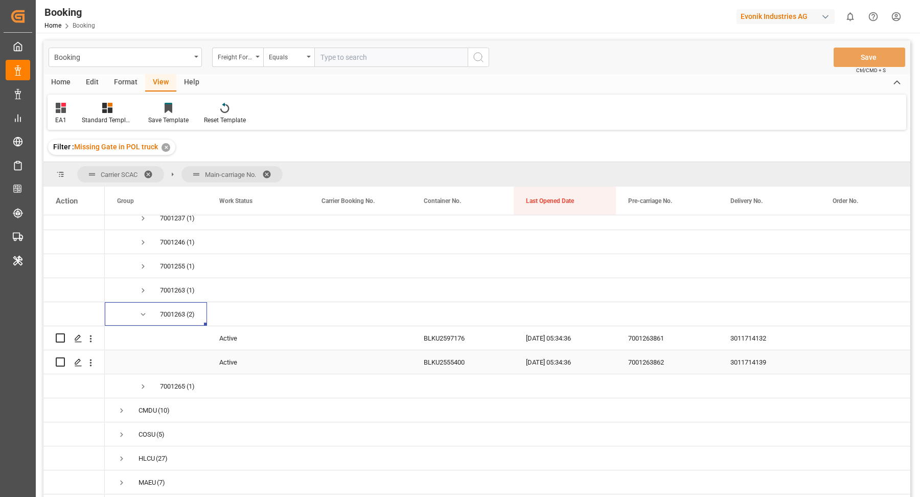
scroll to position [41, 0]
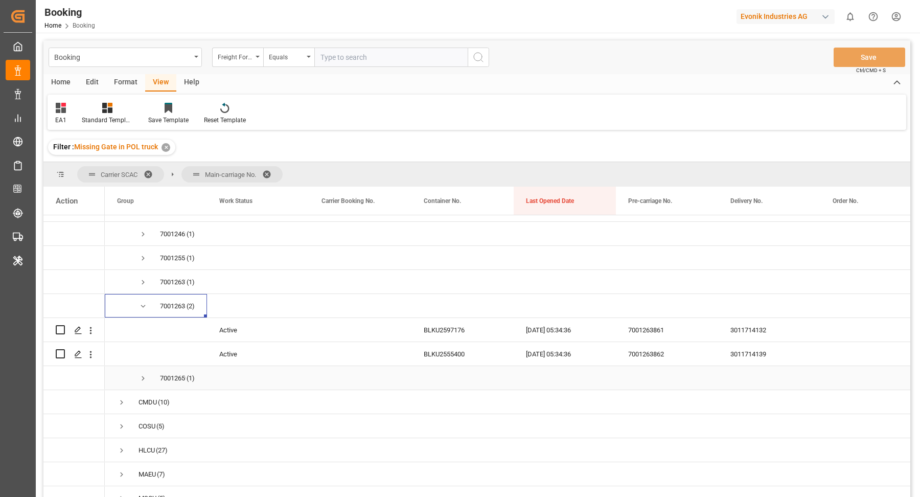
click at [142, 374] on span "Press SPACE to select this row." at bounding box center [142, 378] width 9 height 9
click at [150, 171] on span at bounding box center [152, 174] width 16 height 9
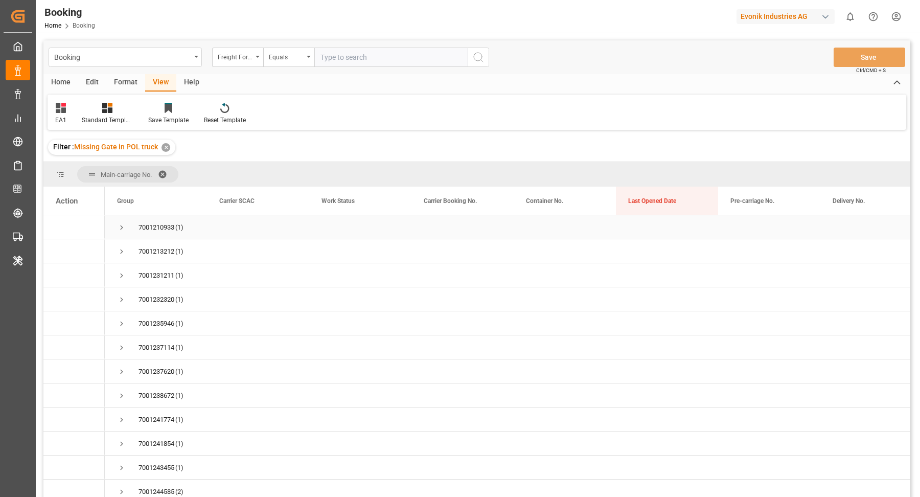
click at [125, 229] on span "Press SPACE to select this row." at bounding box center [121, 227] width 9 height 9
click at [164, 229] on div "7001210933" at bounding box center [156, 228] width 36 height 24
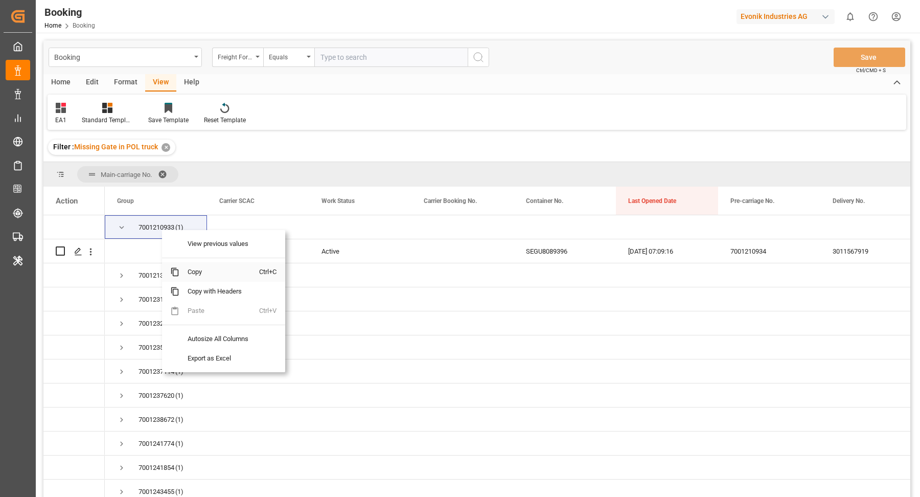
click at [217, 275] on span "Copy" at bounding box center [219, 271] width 80 height 19
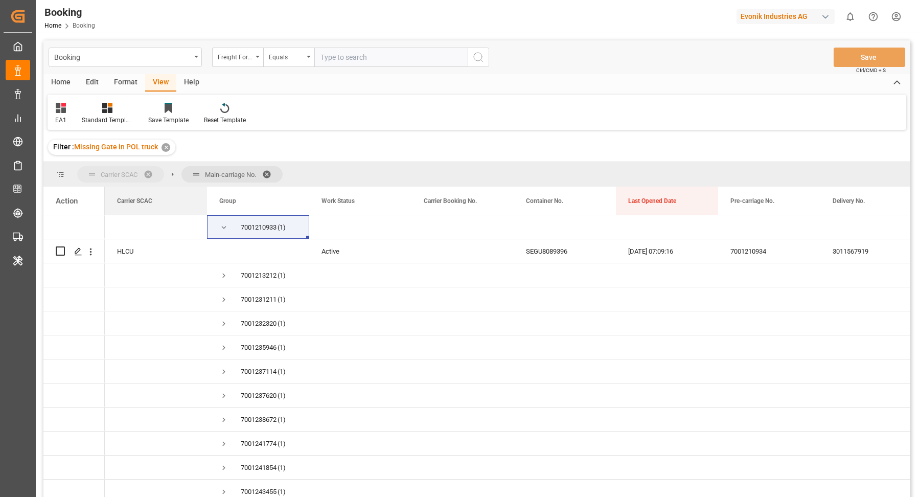
drag, startPoint x: 249, startPoint y: 199, endPoint x: 106, endPoint y: 164, distance: 147.2
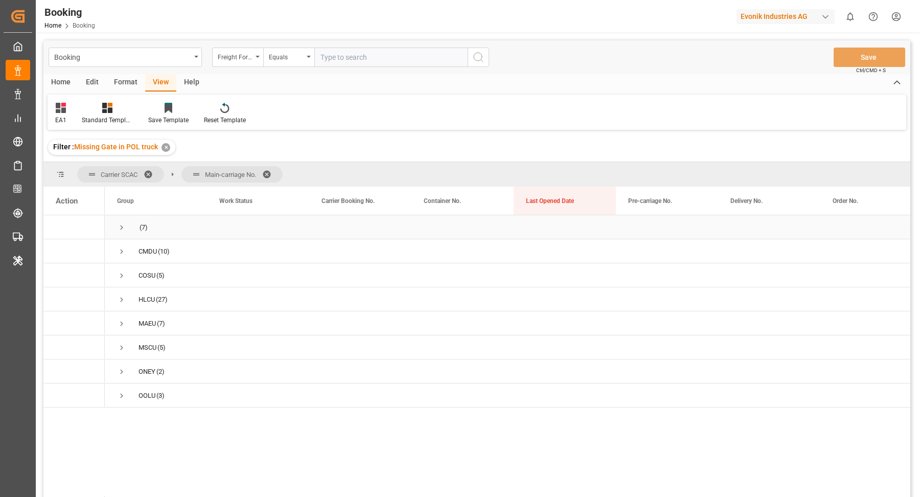
click at [121, 221] on span "Press SPACE to select this row." at bounding box center [121, 228] width 9 height 24
click at [270, 170] on span at bounding box center [270, 174] width 16 height 9
click at [125, 225] on span "Press SPACE to select this row." at bounding box center [121, 227] width 9 height 9
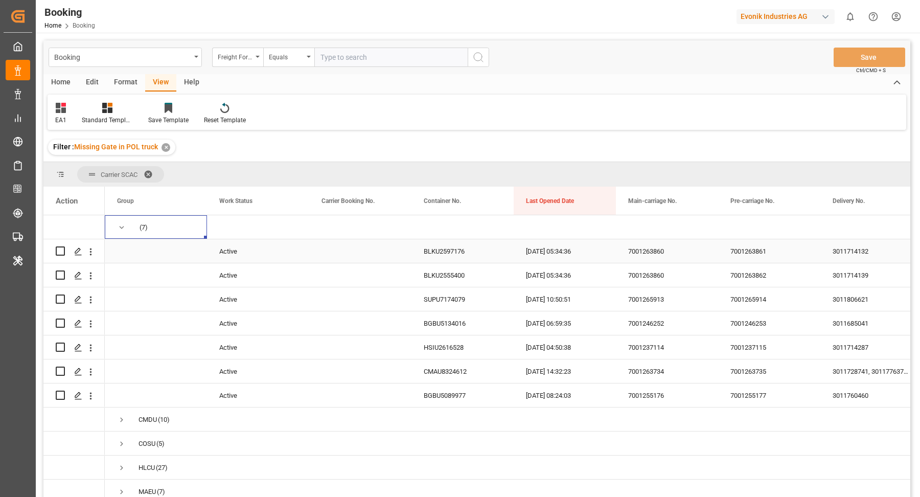
click at [649, 249] on div "7001263860" at bounding box center [667, 251] width 102 height 24
click at [667, 278] on div "7001263860" at bounding box center [667, 275] width 102 height 24
drag, startPoint x: 655, startPoint y: 286, endPoint x: 667, endPoint y: 284, distance: 12.4
click at [655, 286] on div "7001263860" at bounding box center [667, 275] width 102 height 24
click at [659, 300] on div "7001265913" at bounding box center [667, 299] width 102 height 24
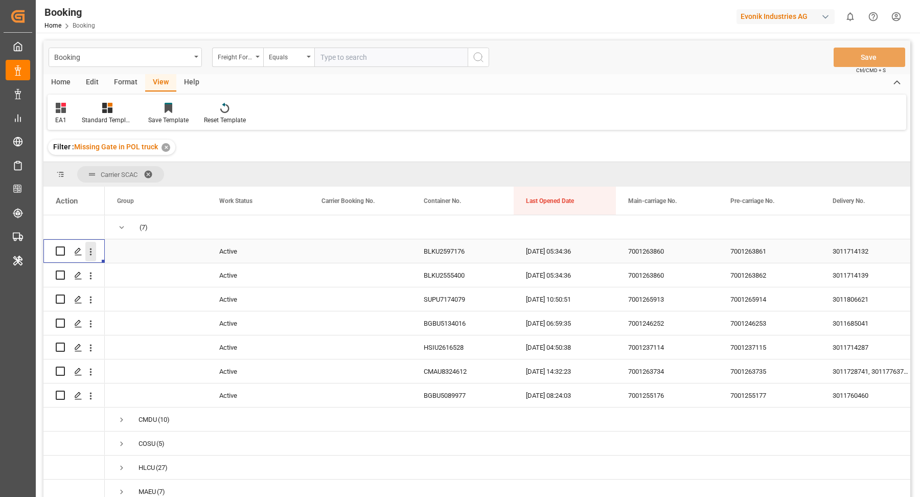
click at [93, 250] on icon "open menu" at bounding box center [90, 251] width 11 height 11
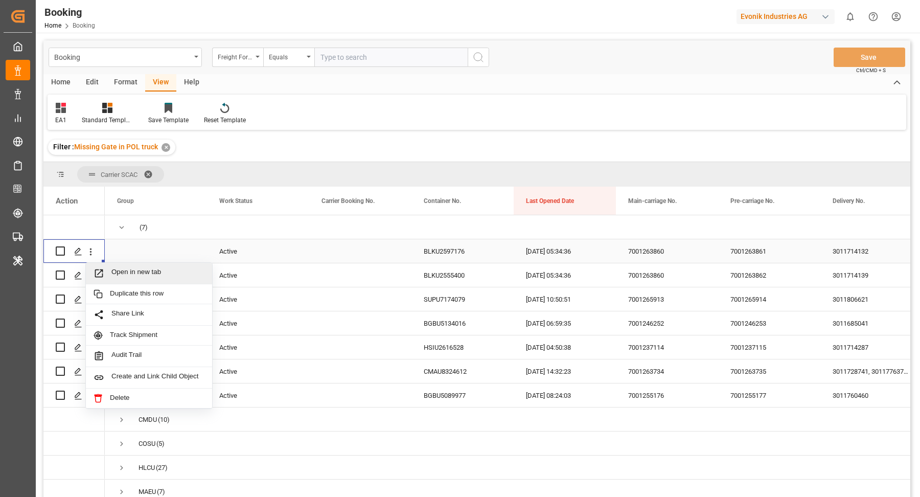
click at [158, 274] on span "Open in new tab" at bounding box center [157, 273] width 93 height 11
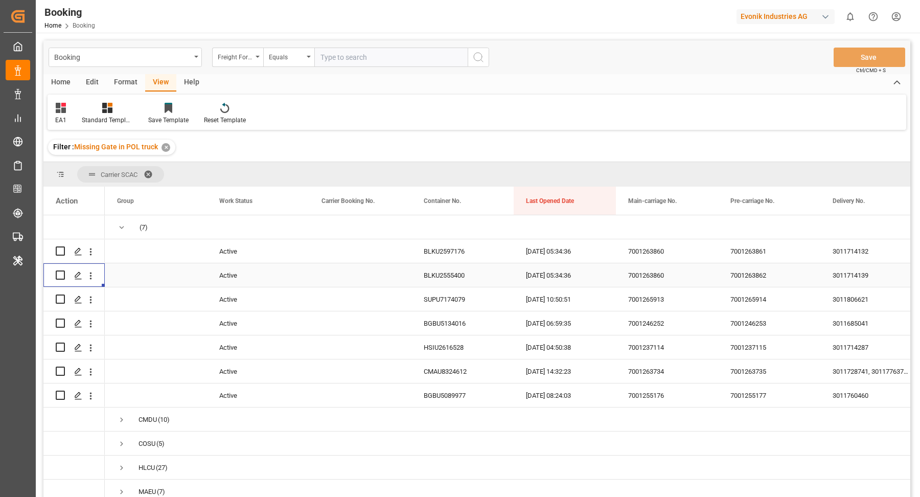
drag, startPoint x: 91, startPoint y: 281, endPoint x: 99, endPoint y: 281, distance: 7.7
click at [91, 281] on button "open menu" at bounding box center [90, 275] width 11 height 19
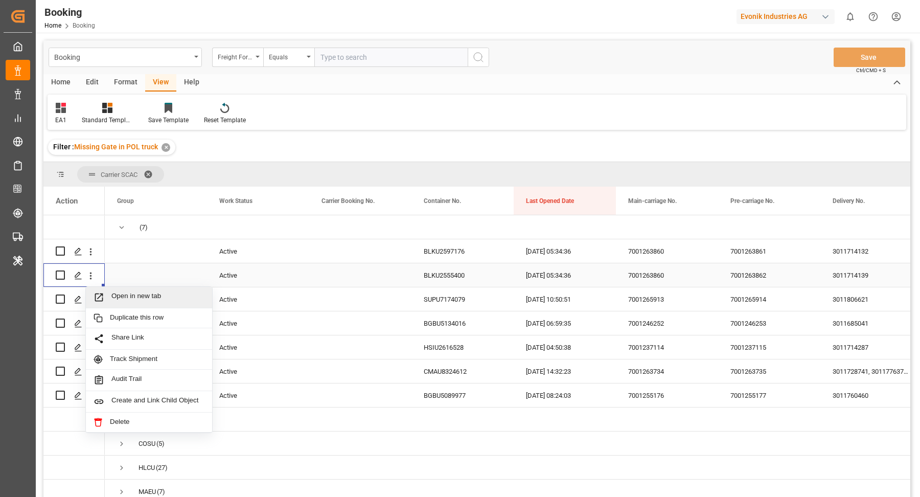
drag, startPoint x: 141, startPoint y: 295, endPoint x: 141, endPoint y: 277, distance: 17.4
click at [141, 294] on span "Open in new tab" at bounding box center [157, 297] width 93 height 11
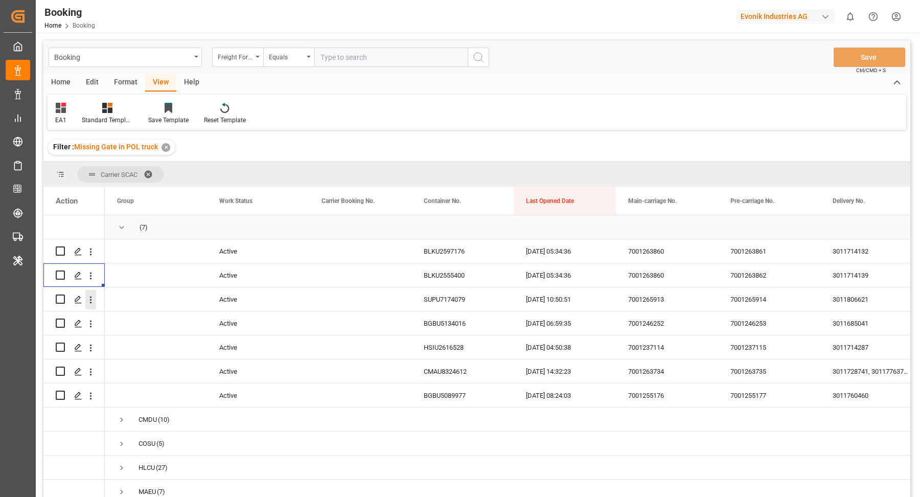
click at [89, 299] on icon "open menu" at bounding box center [90, 299] width 11 height 11
click at [91, 302] on icon "open menu" at bounding box center [90, 299] width 11 height 11
click at [91, 301] on icon "open menu" at bounding box center [90, 299] width 11 height 11
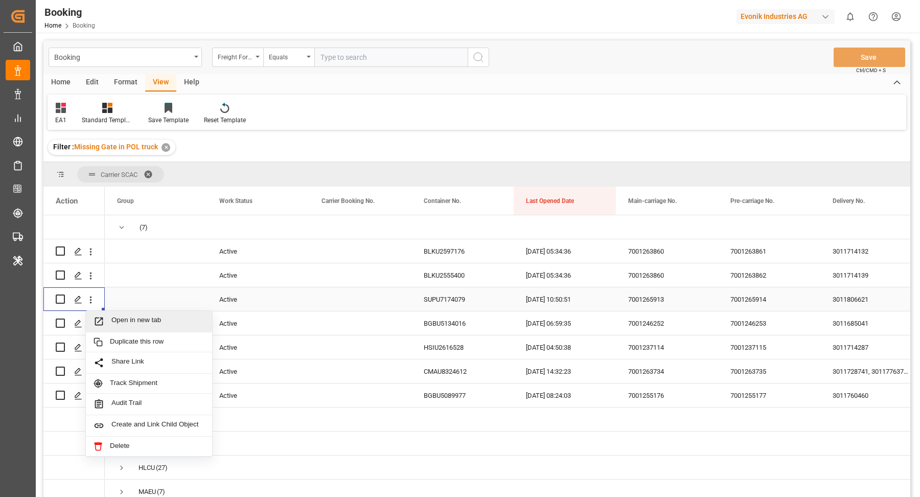
drag, startPoint x: 131, startPoint y: 318, endPoint x: 121, endPoint y: 301, distance: 19.3
click at [131, 317] on span "Open in new tab" at bounding box center [157, 321] width 93 height 11
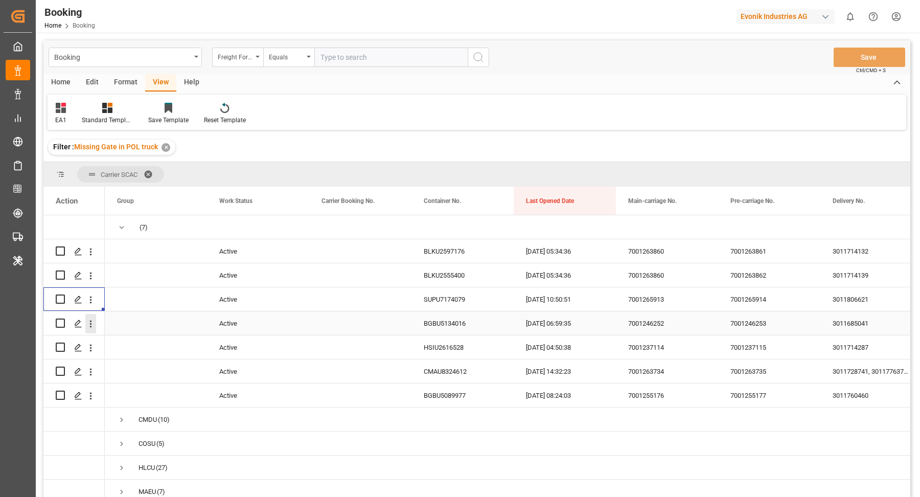
click at [89, 323] on icon "open menu" at bounding box center [90, 323] width 11 height 11
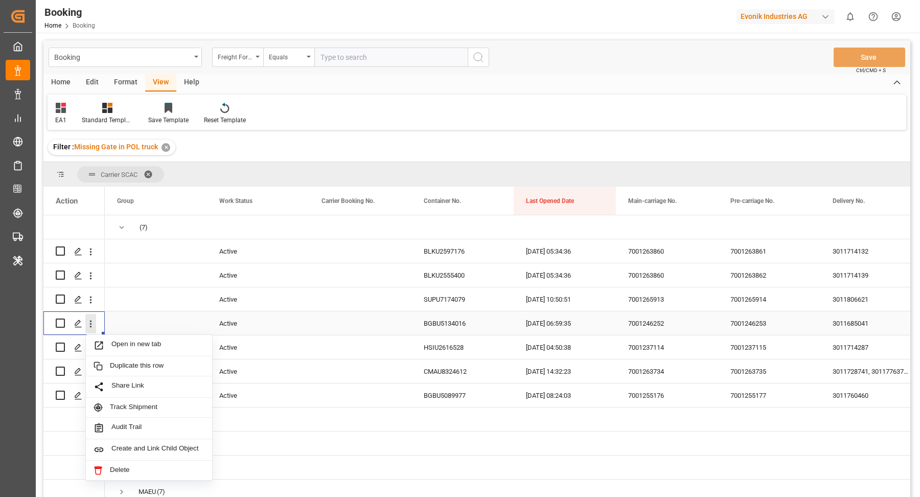
click at [90, 324] on icon "close menu" at bounding box center [90, 323] width 11 height 11
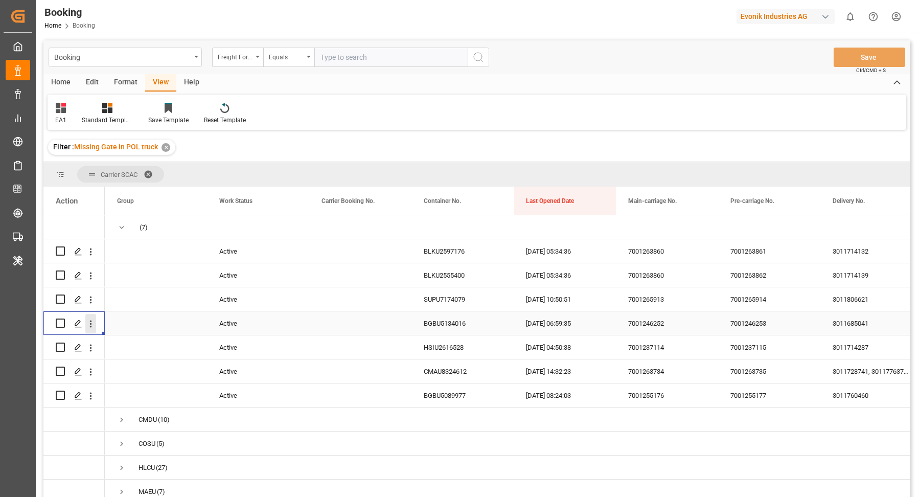
click at [91, 325] on icon "open menu" at bounding box center [90, 323] width 11 height 11
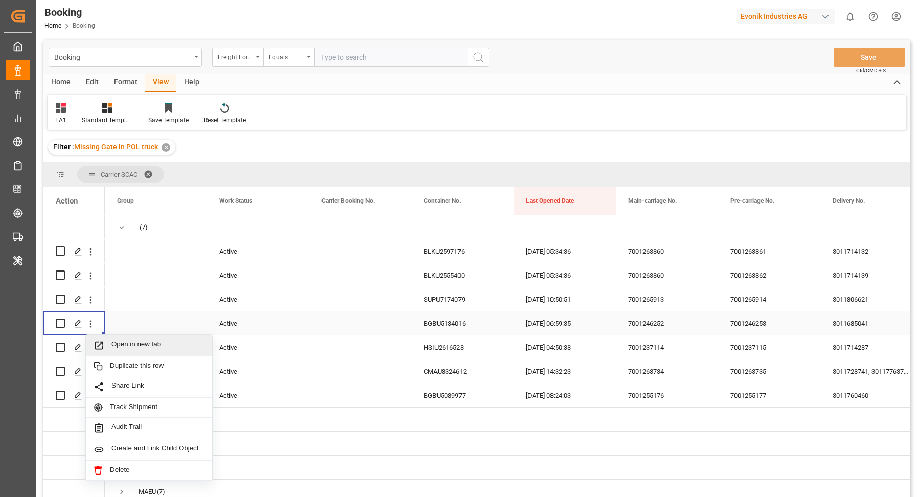
click at [130, 338] on div "Open in new tab" at bounding box center [149, 345] width 126 height 21
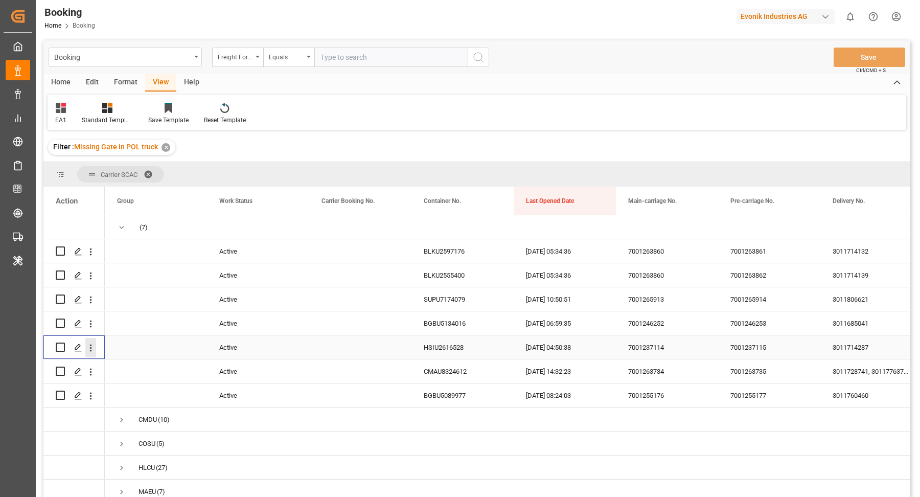
click at [91, 348] on icon "open menu" at bounding box center [90, 347] width 11 height 11
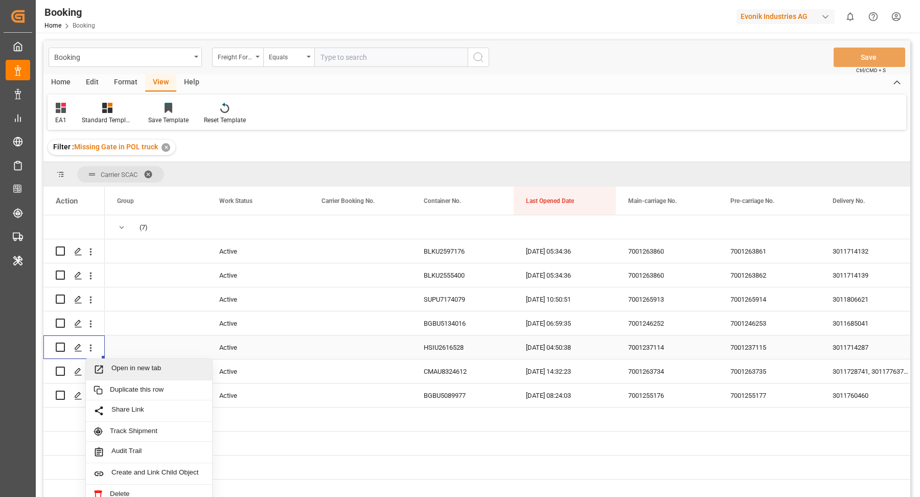
click at [128, 362] on div "Open in new tab" at bounding box center [149, 369] width 126 height 21
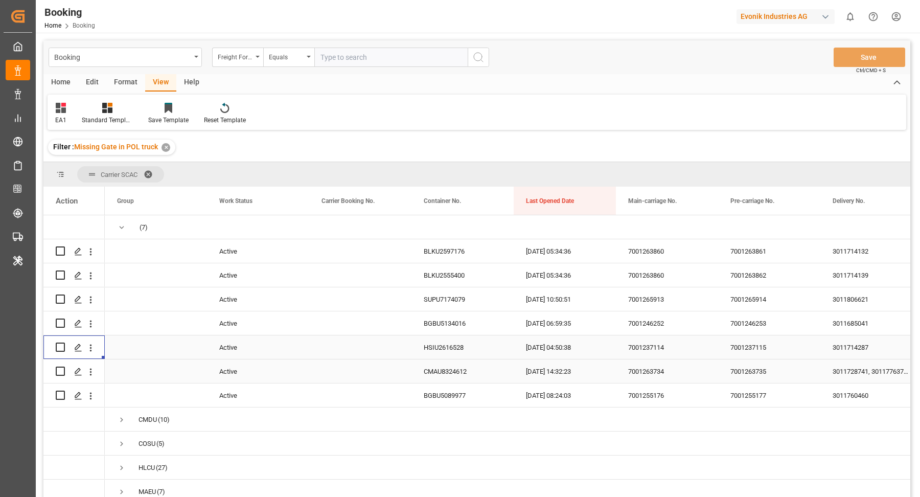
click at [91, 376] on icon "open menu" at bounding box center [90, 371] width 11 height 11
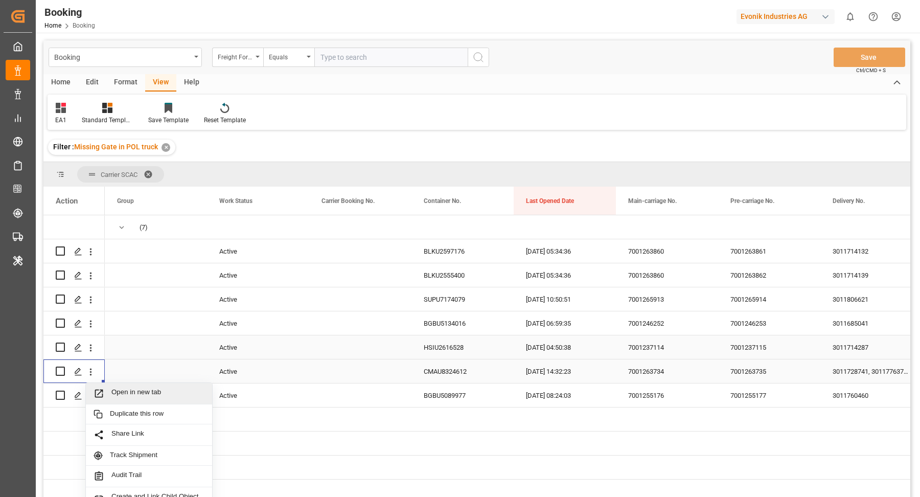
click at [153, 396] on span "Open in new tab" at bounding box center [157, 393] width 93 height 11
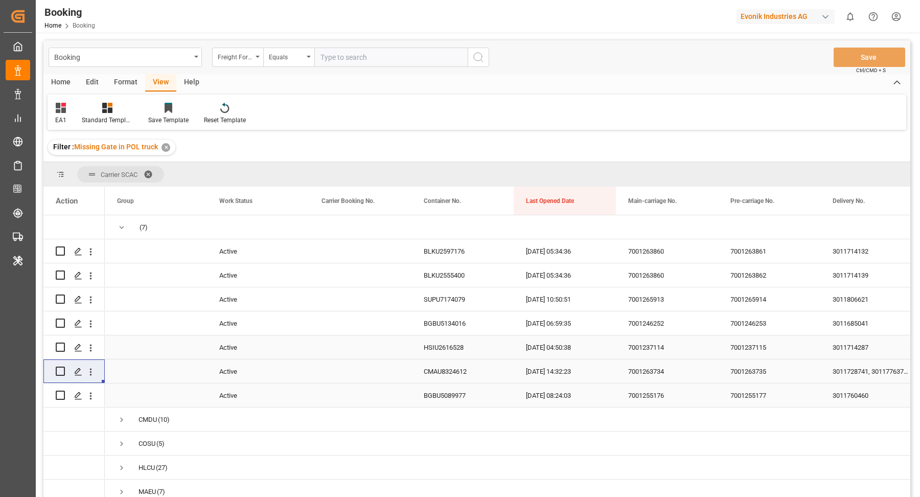
click at [92, 396] on icon "open menu" at bounding box center [90, 395] width 11 height 11
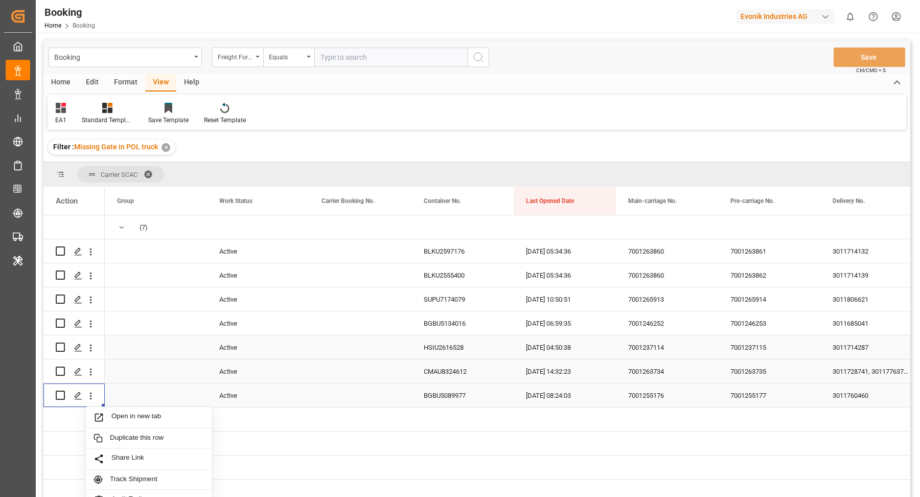
click at [135, 412] on span "Open in new tab" at bounding box center [157, 417] width 93 height 11
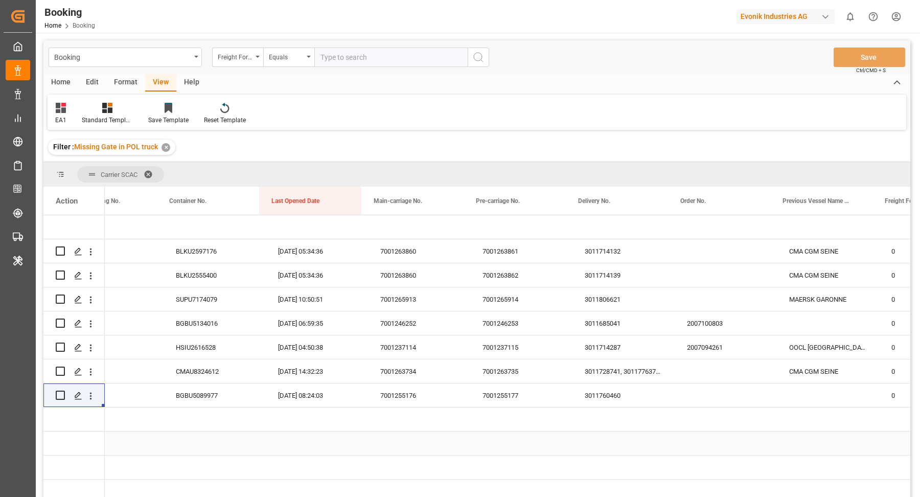
scroll to position [0, 254]
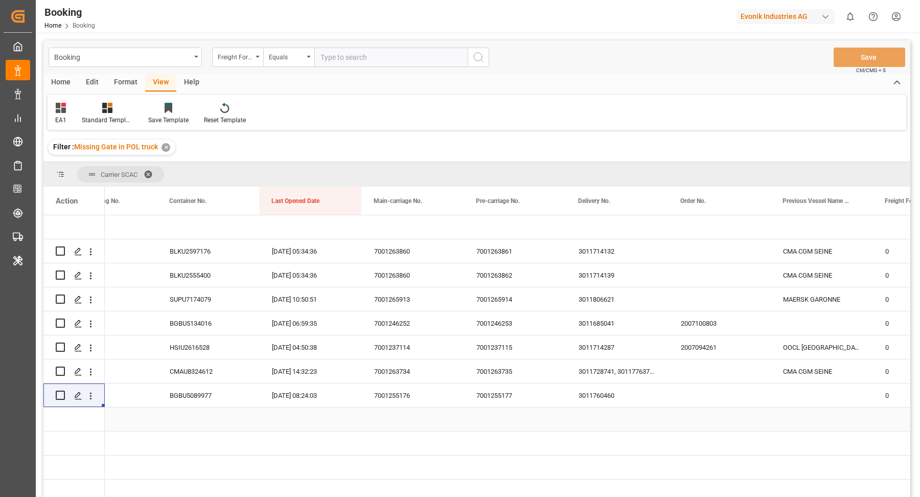
click at [208, 395] on div "BGBU5089977" at bounding box center [208, 395] width 102 height 24
click at [88, 394] on icon "open menu" at bounding box center [90, 395] width 11 height 11
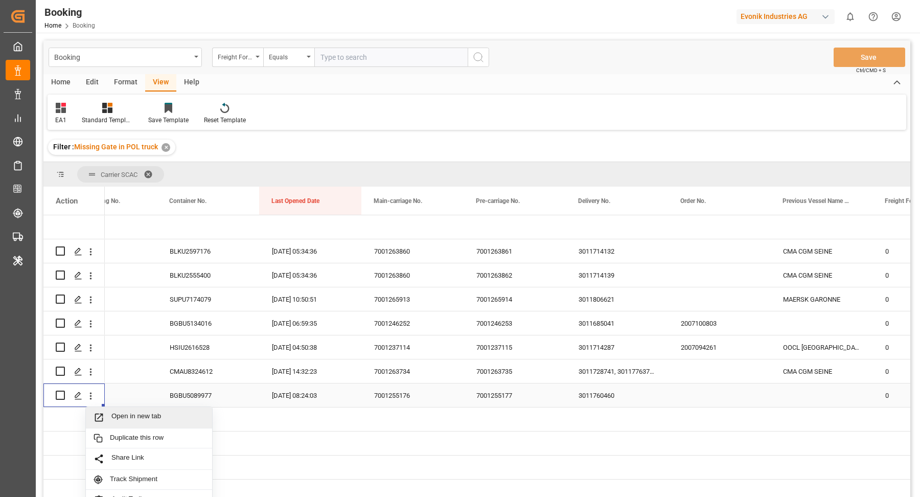
click at [140, 407] on div "Open in new tab" at bounding box center [149, 417] width 126 height 21
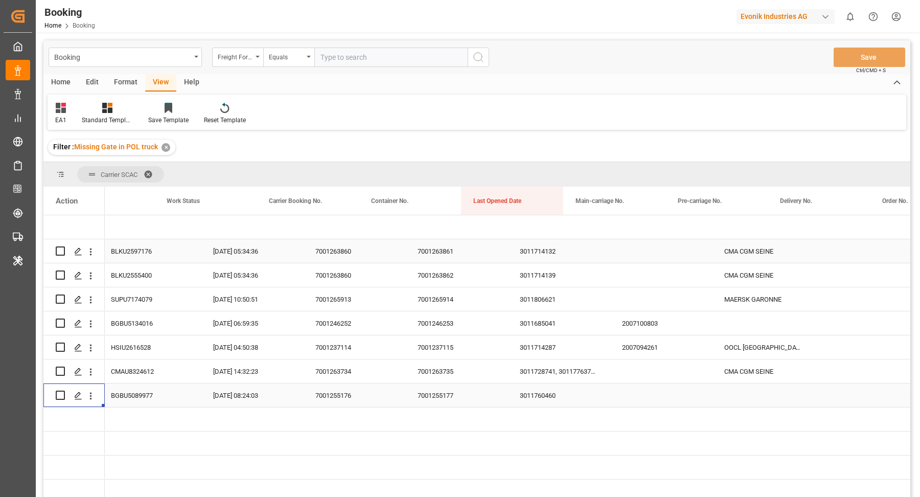
scroll to position [0, 0]
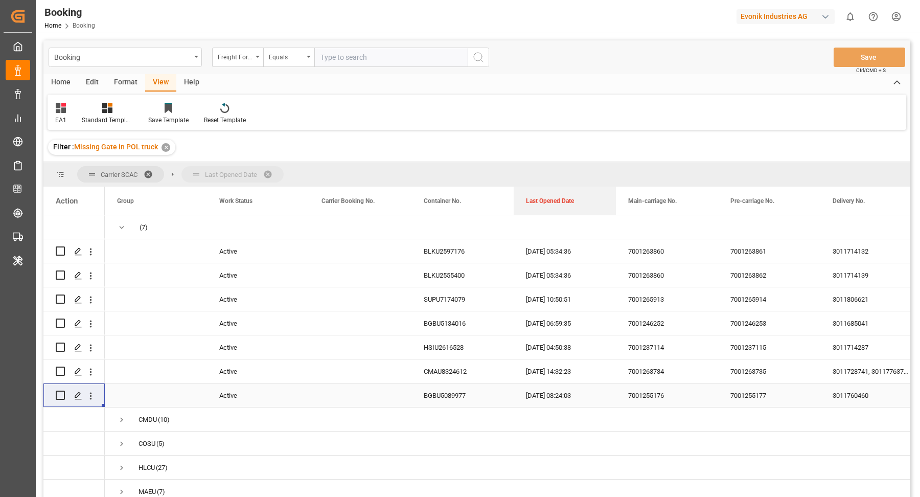
drag, startPoint x: 559, startPoint y: 185, endPoint x: 560, endPoint y: 178, distance: 7.7
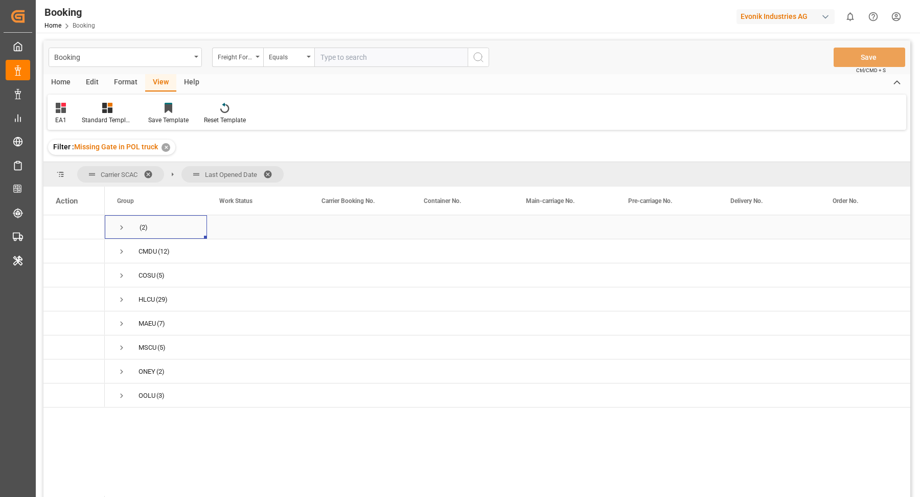
click at [121, 226] on span "Press SPACE to select this row." at bounding box center [121, 227] width 9 height 9
click at [119, 224] on span "Press SPACE to select this row." at bounding box center [121, 227] width 9 height 9
click at [268, 170] on span at bounding box center [271, 174] width 16 height 9
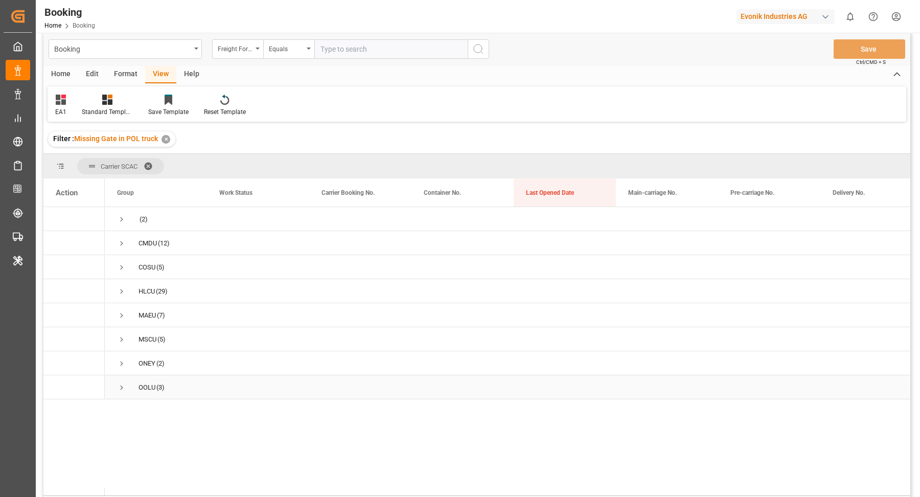
click at [120, 384] on span "Press SPACE to select this row." at bounding box center [121, 387] width 9 height 9
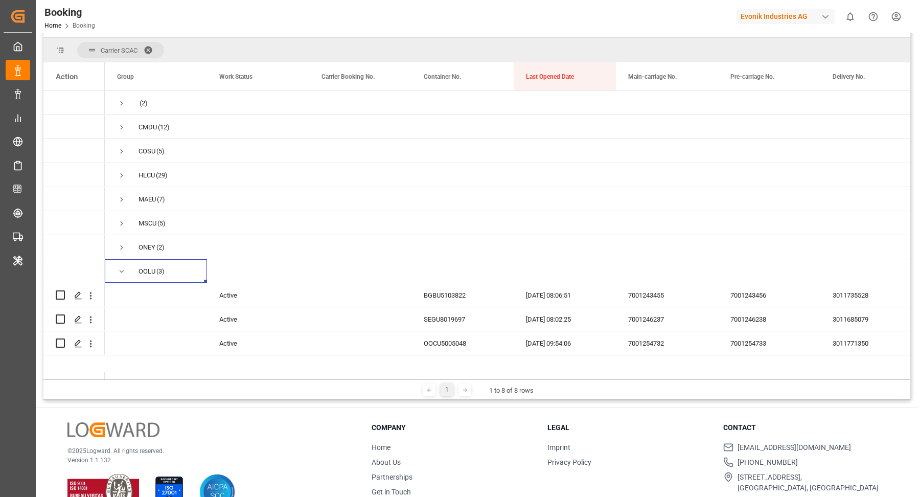
scroll to position [151, 0]
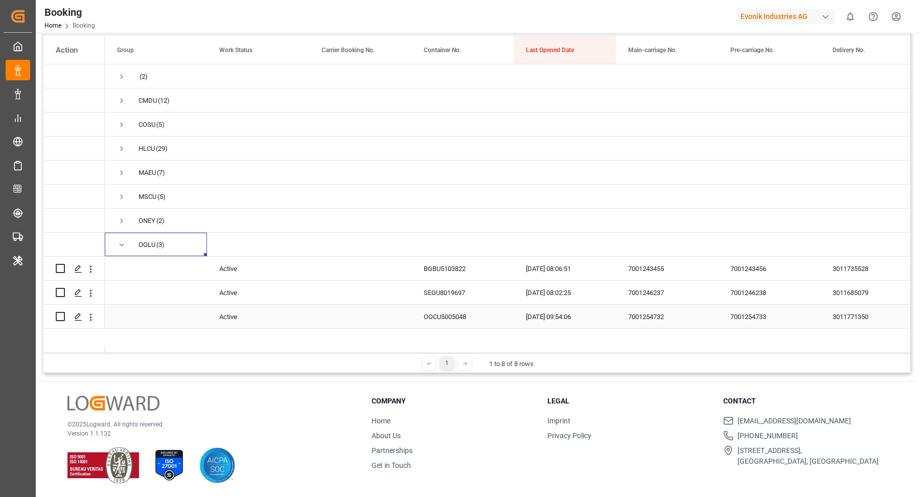
drag, startPoint x: 444, startPoint y: 315, endPoint x: 456, endPoint y: 315, distance: 12.3
click at [444, 315] on div "OOCU5005048" at bounding box center [462, 317] width 102 height 24
click at [89, 318] on icon "open menu" at bounding box center [90, 317] width 11 height 11
drag, startPoint x: 139, startPoint y: 333, endPoint x: 141, endPoint y: 317, distance: 15.9
click at [139, 333] on span "Open in new tab" at bounding box center [157, 338] width 93 height 11
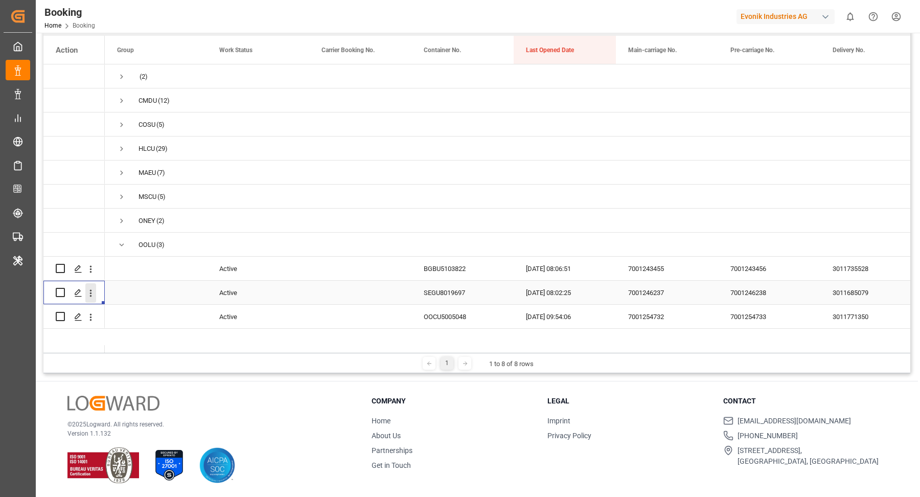
click at [92, 294] on icon "open menu" at bounding box center [90, 293] width 11 height 11
click at [142, 302] on span "Press SPACE to select this row." at bounding box center [156, 292] width 78 height 22
click at [92, 290] on icon "open menu" at bounding box center [90, 293] width 11 height 11
drag, startPoint x: 126, startPoint y: 316, endPoint x: 123, endPoint y: 310, distance: 6.4
click at [126, 316] on span "Open in new tab" at bounding box center [157, 314] width 93 height 11
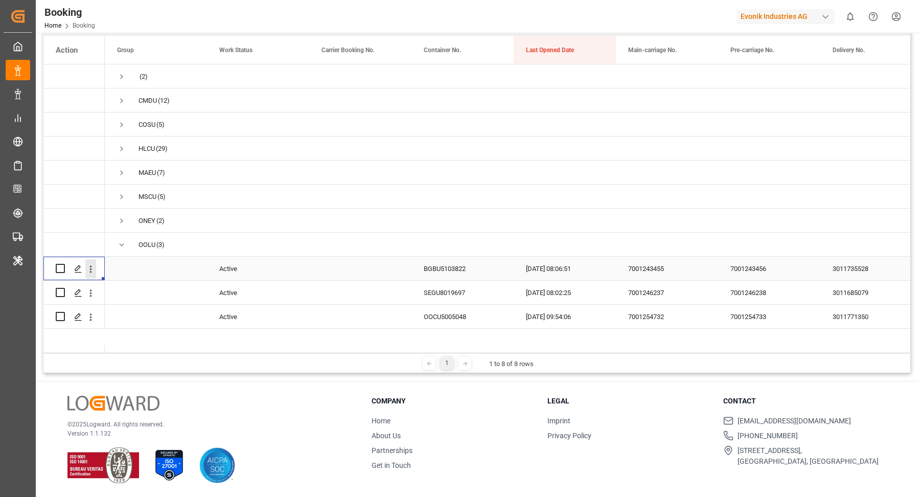
click at [92, 270] on icon "open menu" at bounding box center [90, 269] width 11 height 11
click at [153, 291] on span "Open in new tab" at bounding box center [157, 290] width 93 height 11
click at [467, 272] on div "BGBU5103822" at bounding box center [462, 269] width 102 height 24
click at [120, 245] on span "Press SPACE to select this row." at bounding box center [121, 244] width 9 height 9
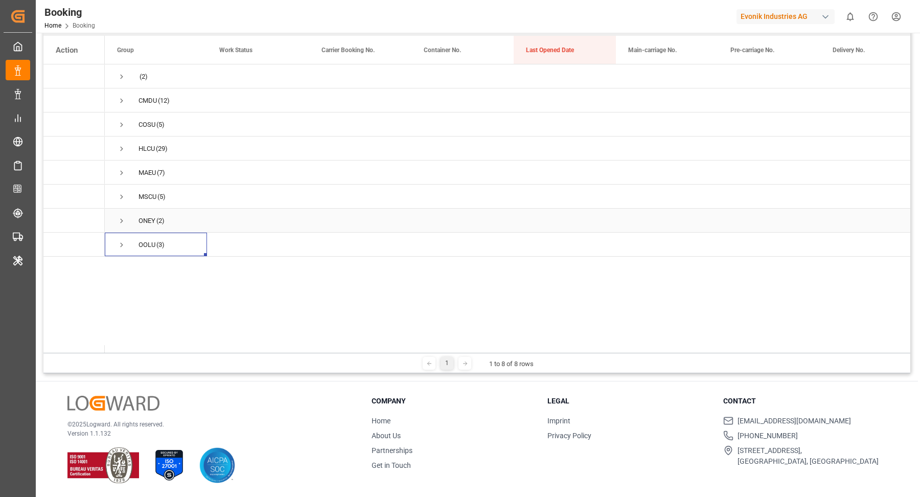
click at [123, 224] on span "Press SPACE to select this row." at bounding box center [121, 220] width 9 height 9
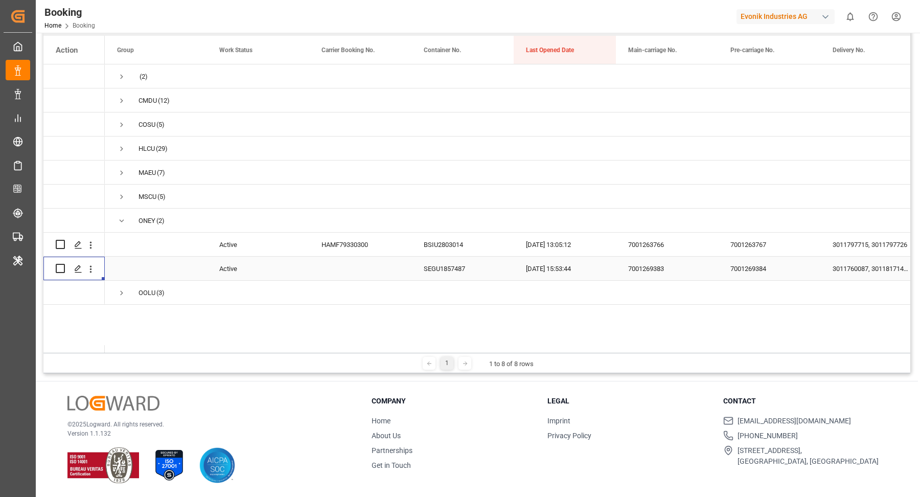
drag, startPoint x: 93, startPoint y: 271, endPoint x: 119, endPoint y: 279, distance: 26.7
click at [93, 271] on icon "open menu" at bounding box center [90, 269] width 11 height 11
drag, startPoint x: 158, startPoint y: 291, endPoint x: 149, endPoint y: 272, distance: 21.5
click at [158, 291] on span "Open in new tab" at bounding box center [157, 290] width 93 height 11
click at [94, 244] on icon "open menu" at bounding box center [90, 245] width 11 height 11
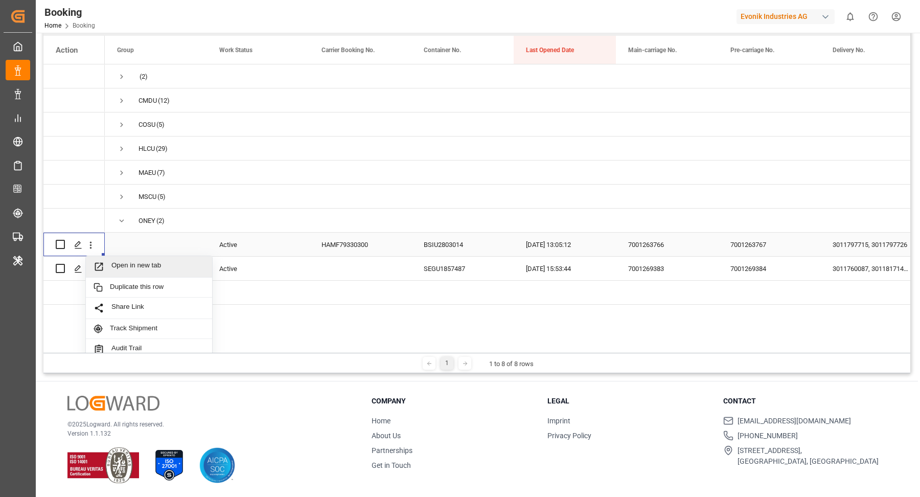
click at [160, 267] on span "Open in new tab" at bounding box center [157, 266] width 93 height 11
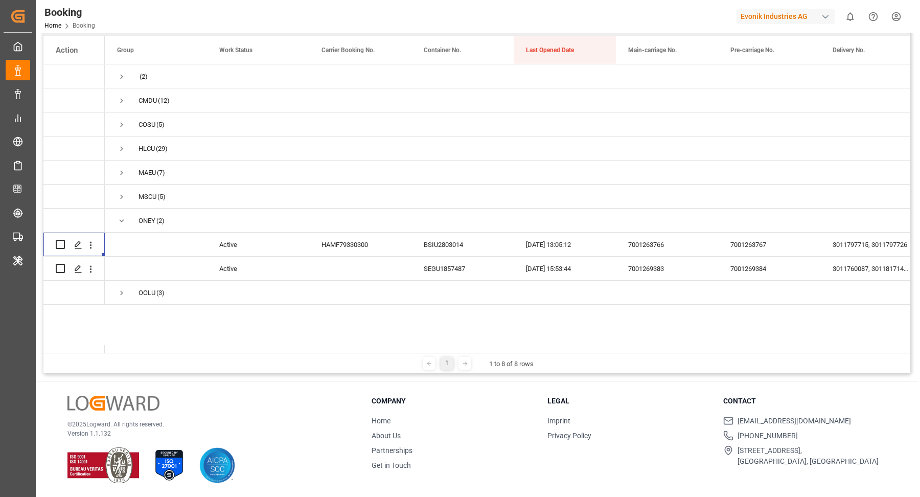
scroll to position [134, 0]
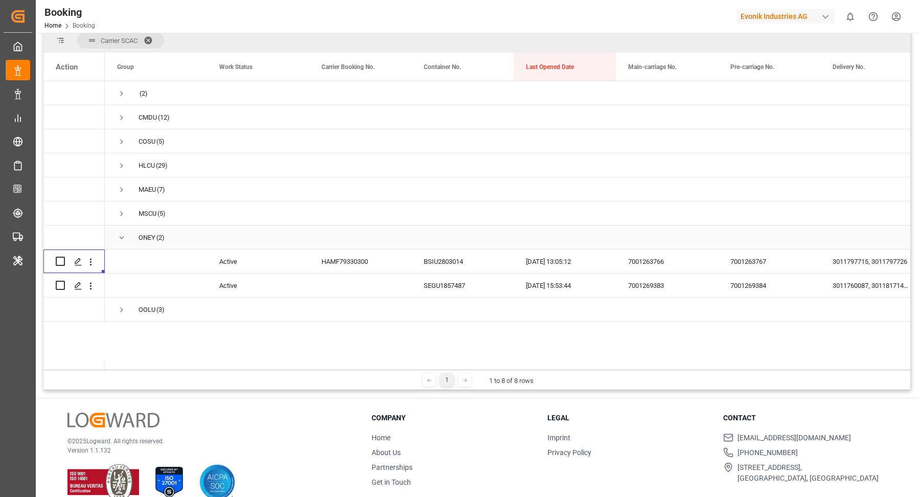
click at [125, 238] on span "Press SPACE to select this row." at bounding box center [121, 237] width 9 height 9
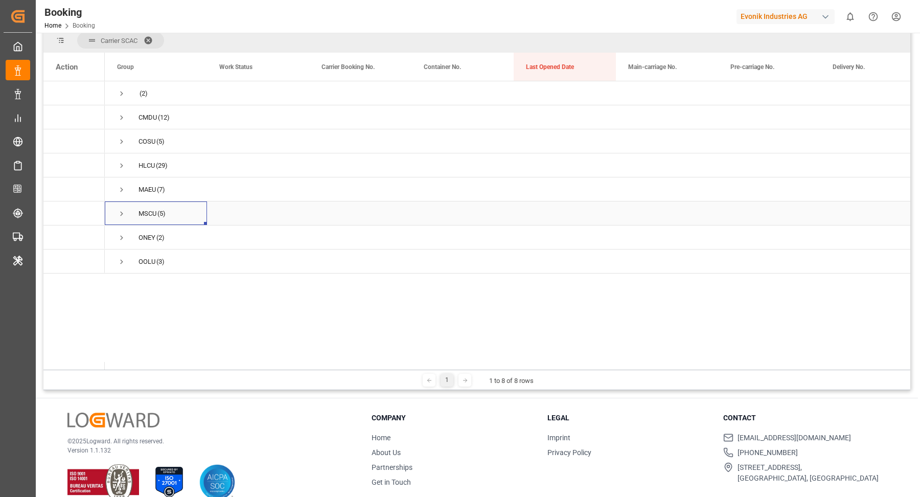
click at [122, 217] on span "Press SPACE to select this row." at bounding box center [121, 213] width 9 height 9
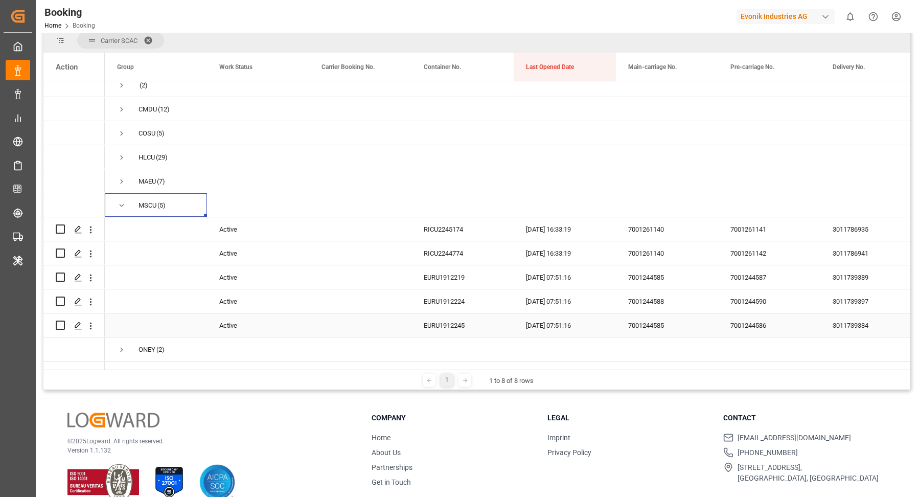
scroll to position [25, 0]
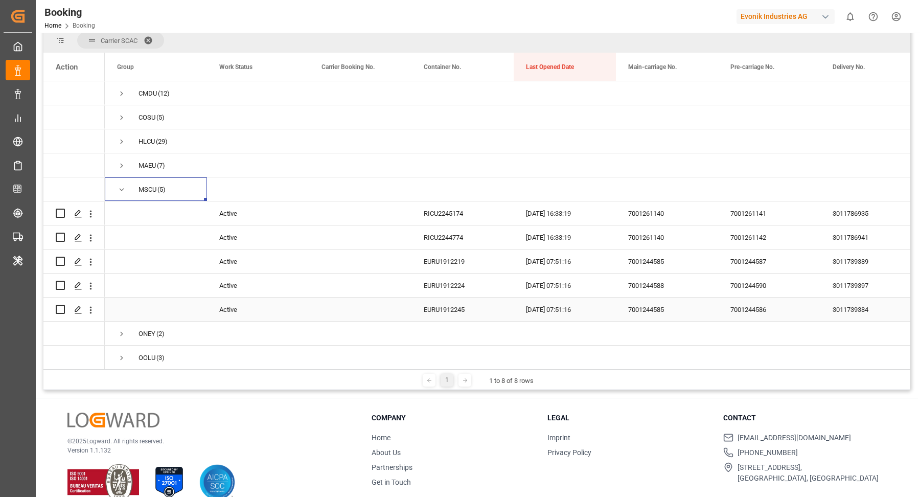
click at [654, 298] on div "7001244585" at bounding box center [667, 309] width 102 height 24
click at [90, 308] on icon "open menu" at bounding box center [91, 309] width 2 height 7
click at [137, 323] on div "Open in new tab" at bounding box center [149, 330] width 126 height 21
click at [88, 281] on icon "open menu" at bounding box center [90, 286] width 11 height 11
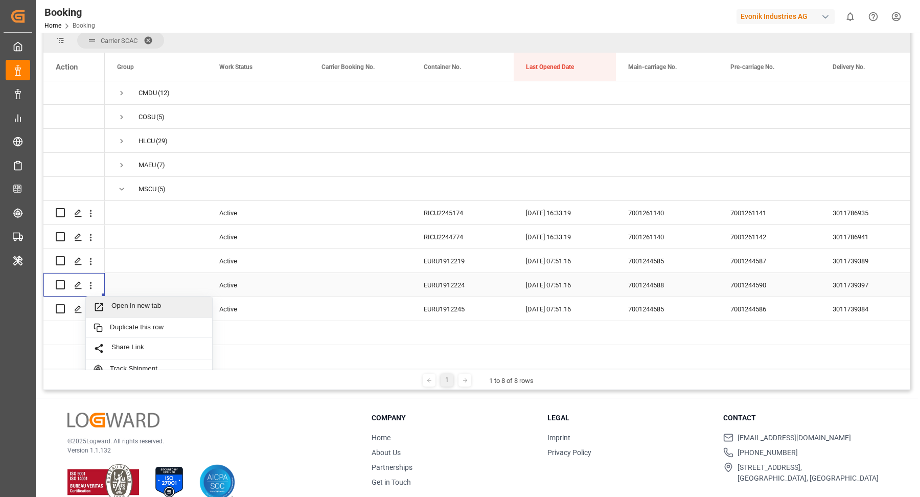
click at [142, 296] on div "Open in new tab" at bounding box center [149, 306] width 126 height 21
click at [90, 263] on icon "open menu" at bounding box center [91, 261] width 2 height 7
click at [156, 282] on span "Open in new tab" at bounding box center [157, 282] width 93 height 11
click at [91, 239] on icon "open menu" at bounding box center [90, 237] width 11 height 11
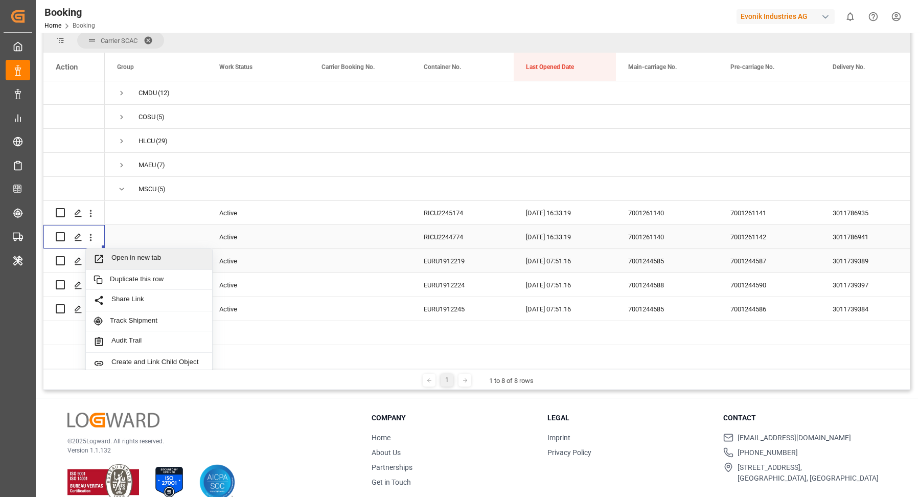
click at [134, 253] on span "Open in new tab" at bounding box center [157, 258] width 93 height 11
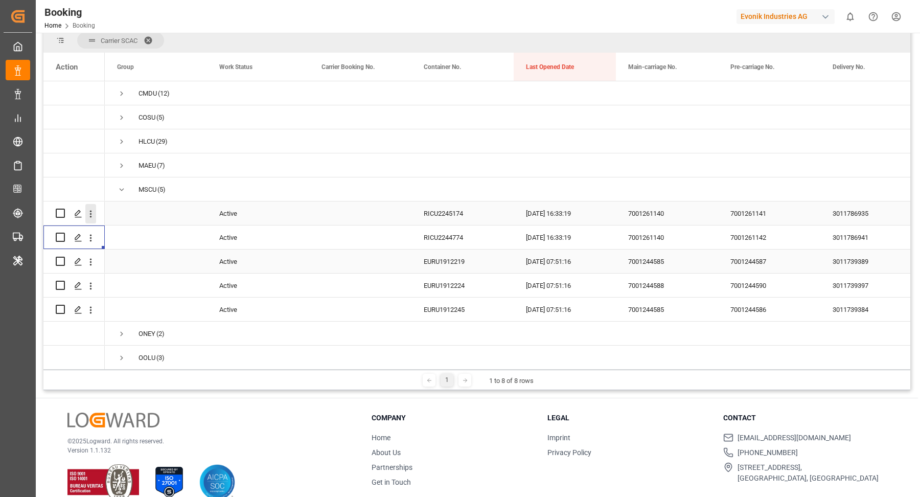
click at [90, 215] on icon "open menu" at bounding box center [91, 213] width 2 height 7
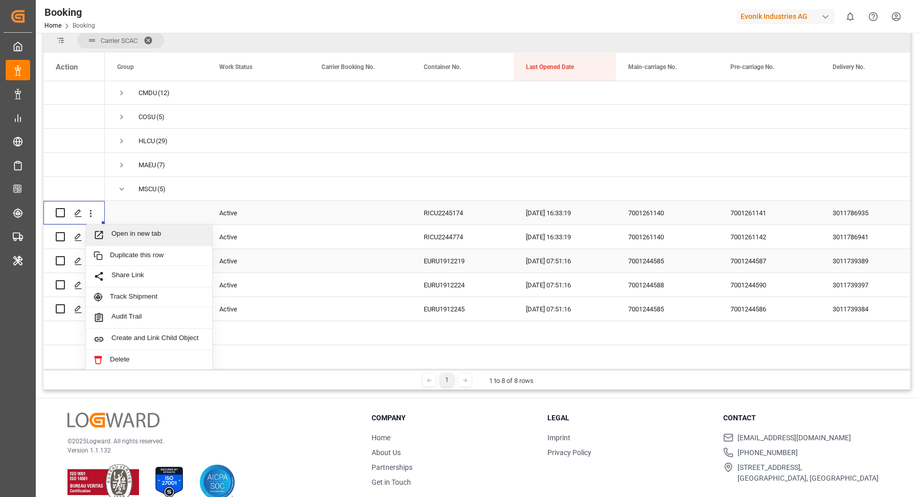
click at [131, 232] on span "Open in new tab" at bounding box center [157, 234] width 93 height 11
